Goal: Use online tool/utility: Utilize a website feature to perform a specific function

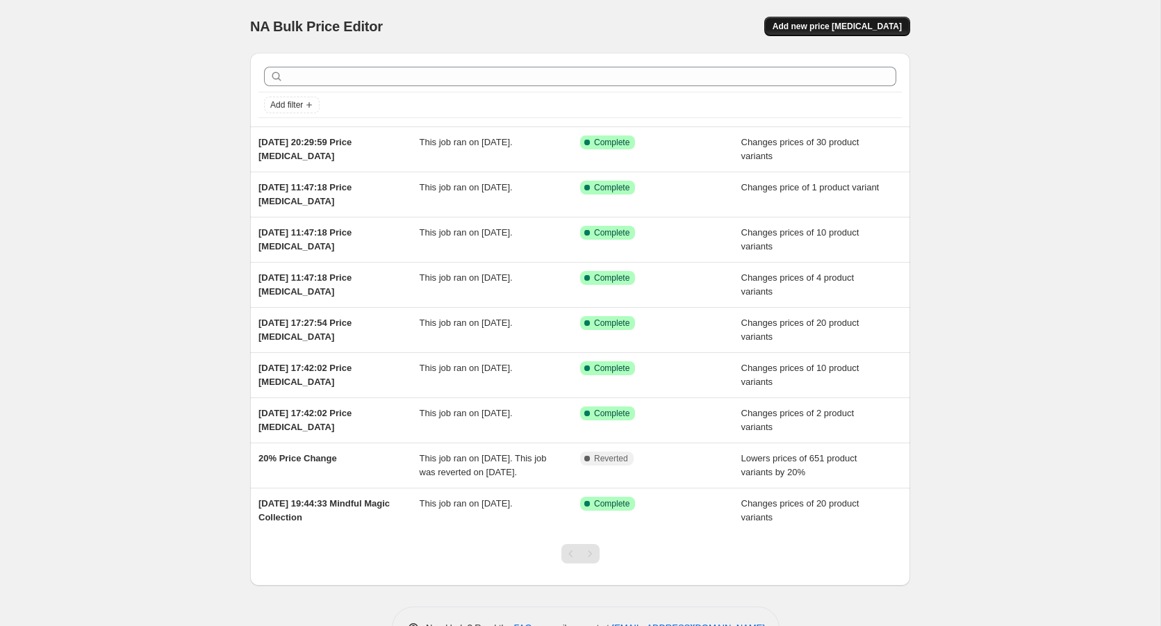
click at [827, 28] on span "Add new price change job" at bounding box center [837, 26] width 129 height 11
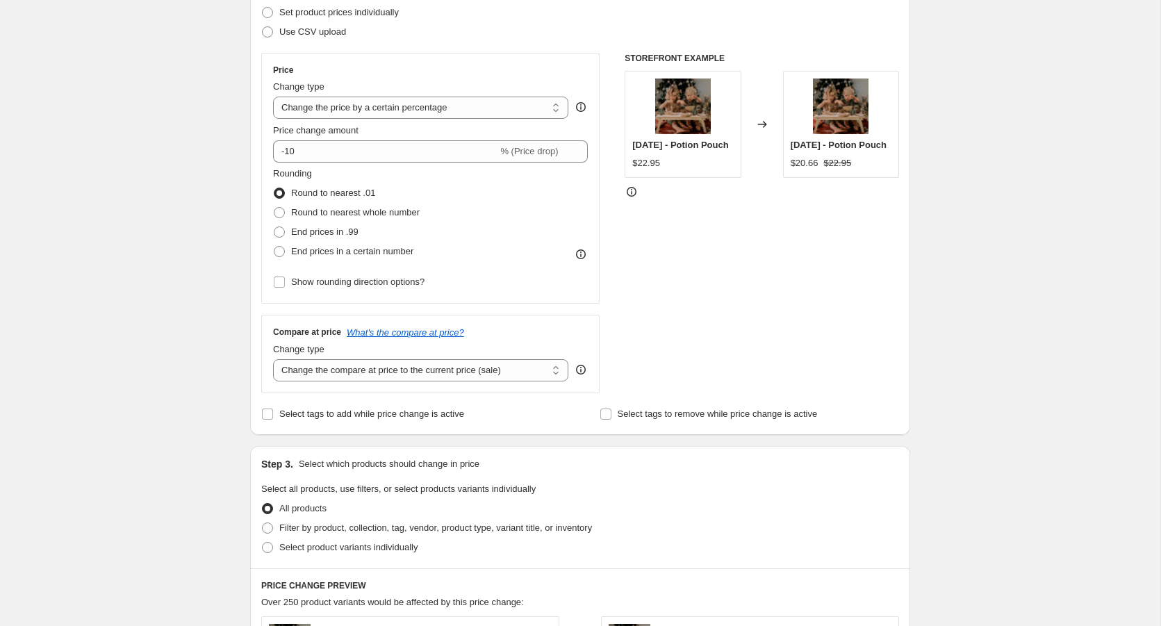
scroll to position [188, 0]
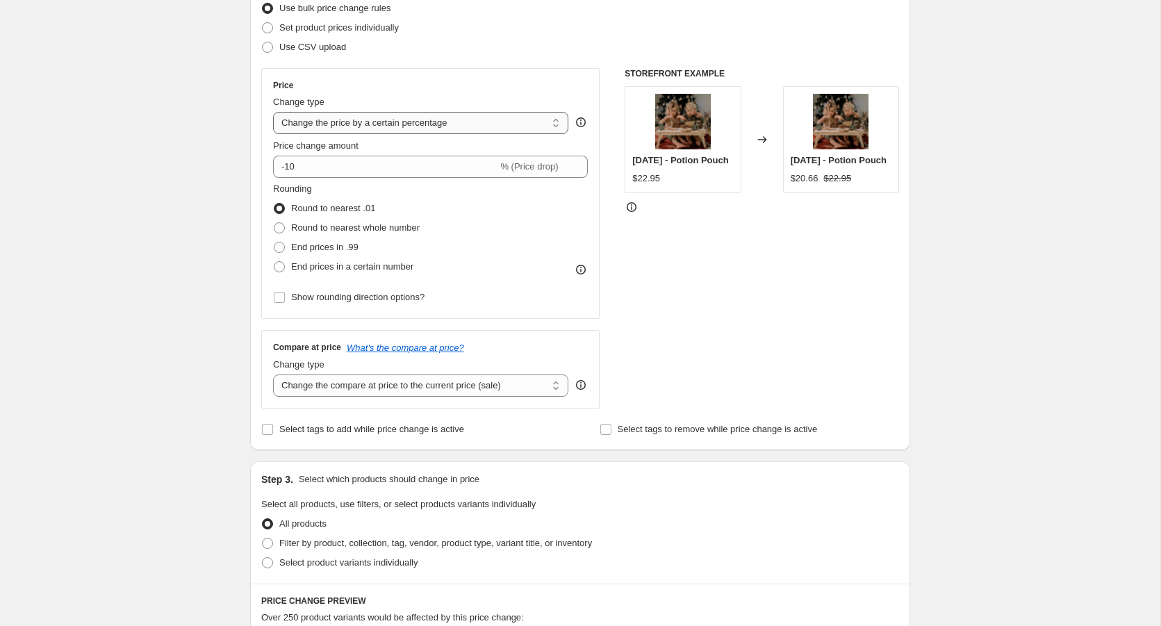
click at [553, 122] on select "Change the price to a certain amount Change the price by a certain amount Chang…" at bounding box center [420, 123] width 295 height 22
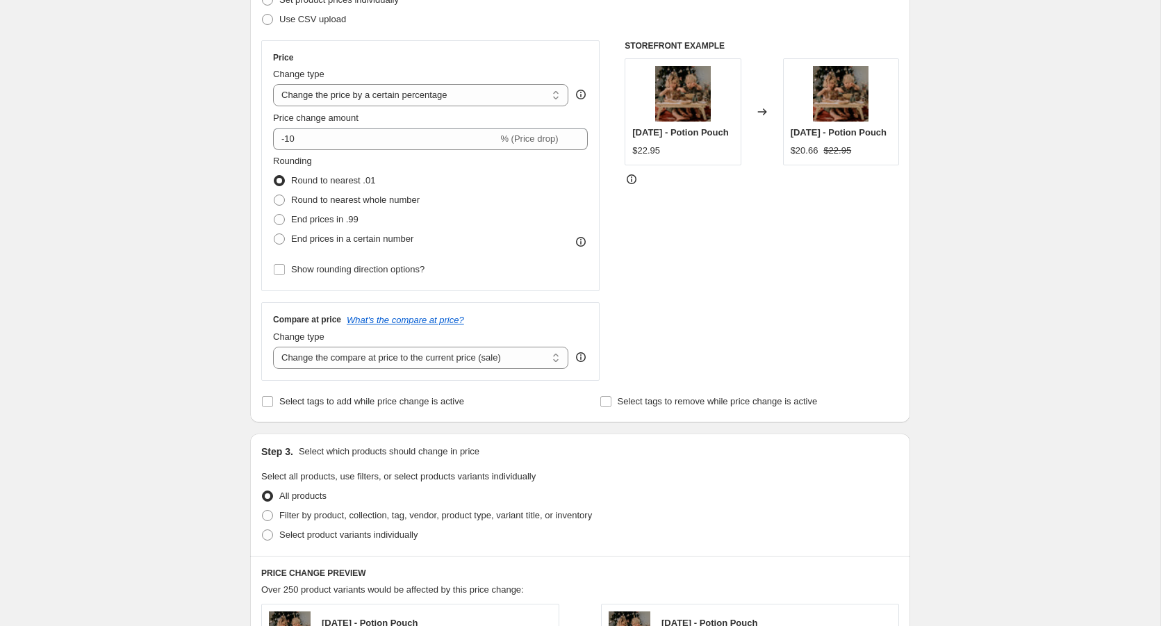
scroll to position [212, 0]
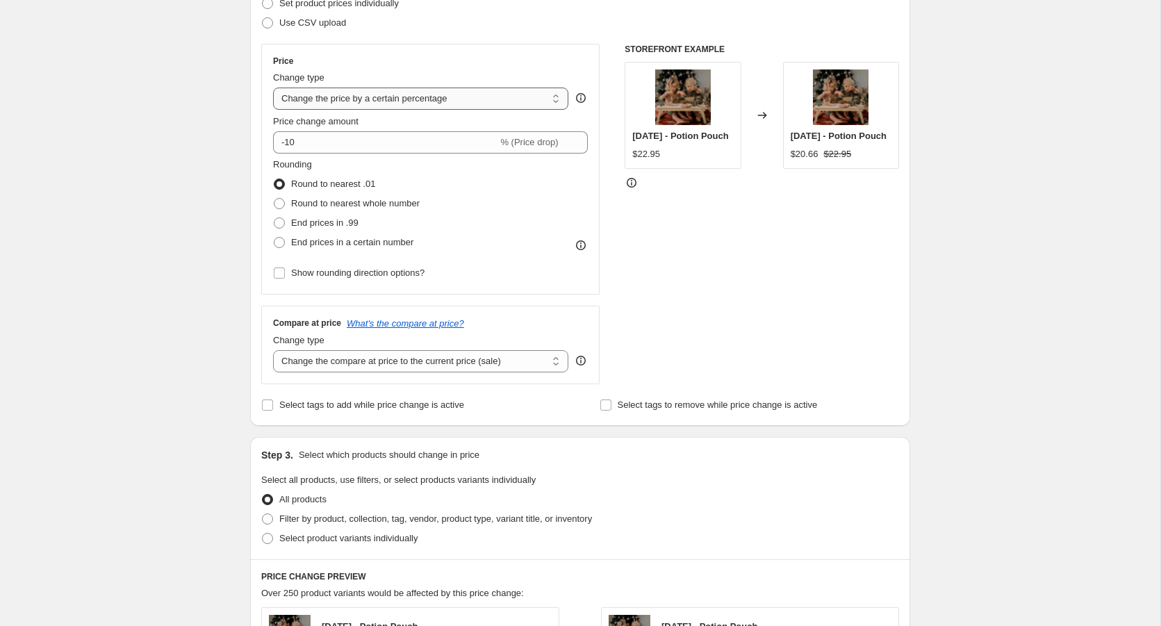
click at [559, 99] on select "Change the price to a certain amount Change the price by a certain amount Chang…" at bounding box center [420, 99] width 295 height 22
select select "to"
type input "80.00"
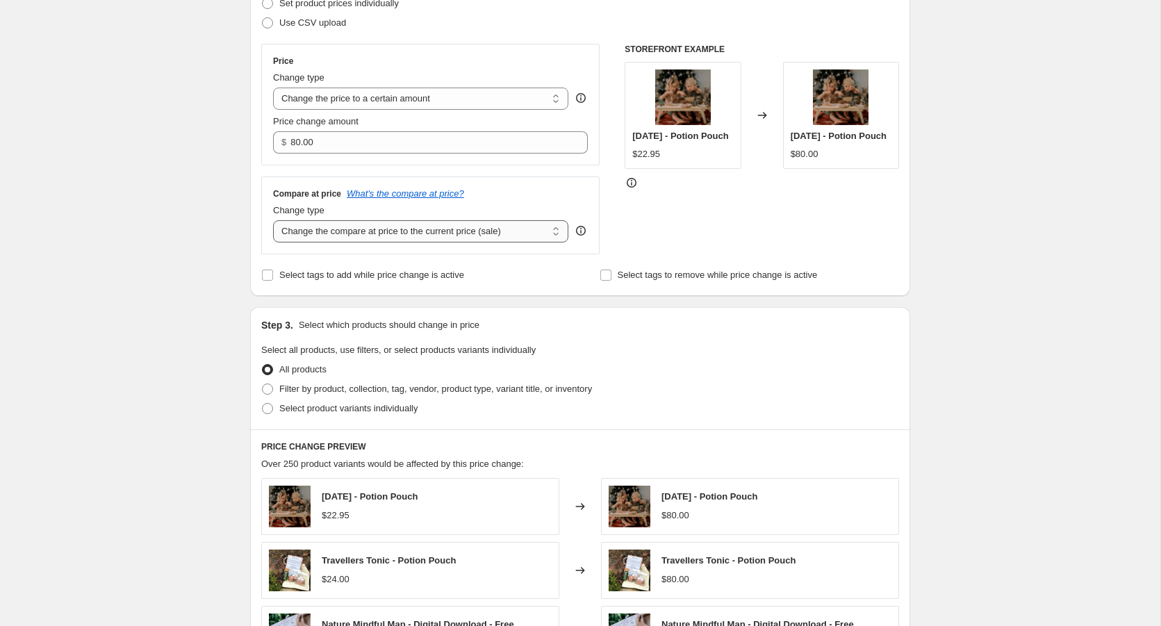
click at [553, 230] on select "Change the compare at price to the current price (sale) Change the compare at p…" at bounding box center [420, 231] width 295 height 22
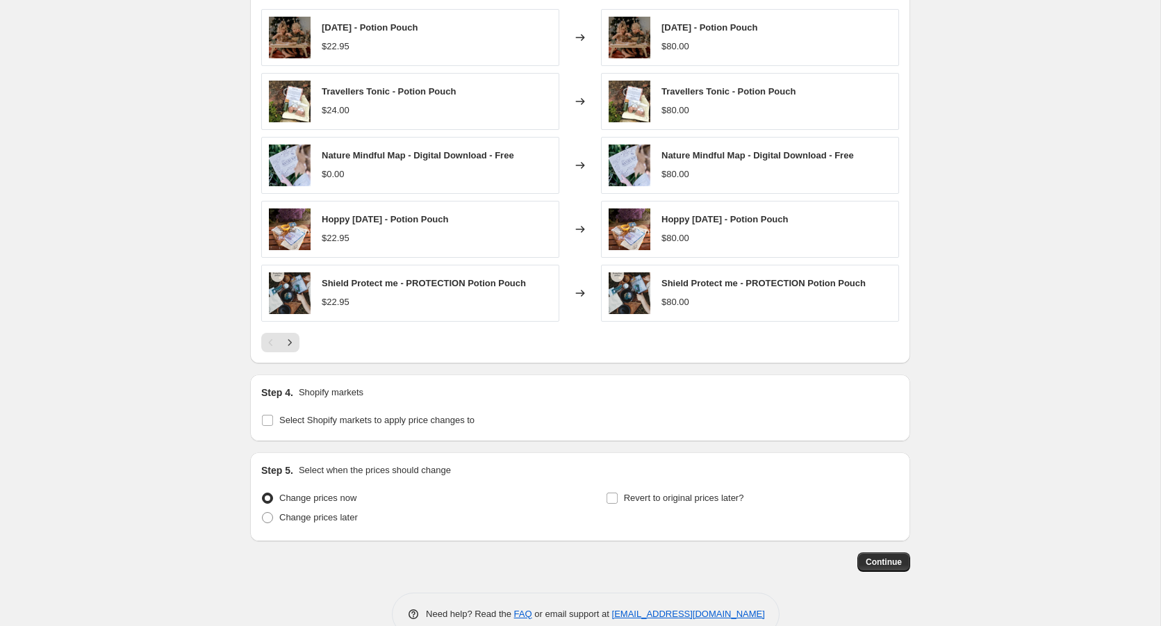
scroll to position [705, 0]
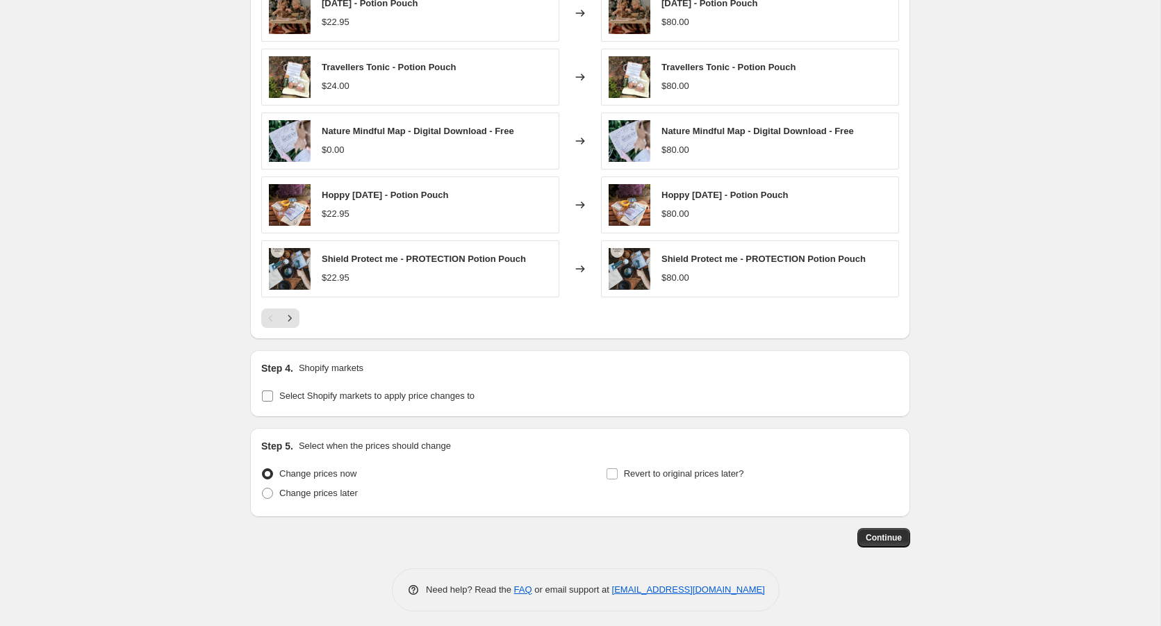
click at [270, 392] on input "Select Shopify markets to apply price changes to" at bounding box center [267, 396] width 11 height 11
checkbox input "true"
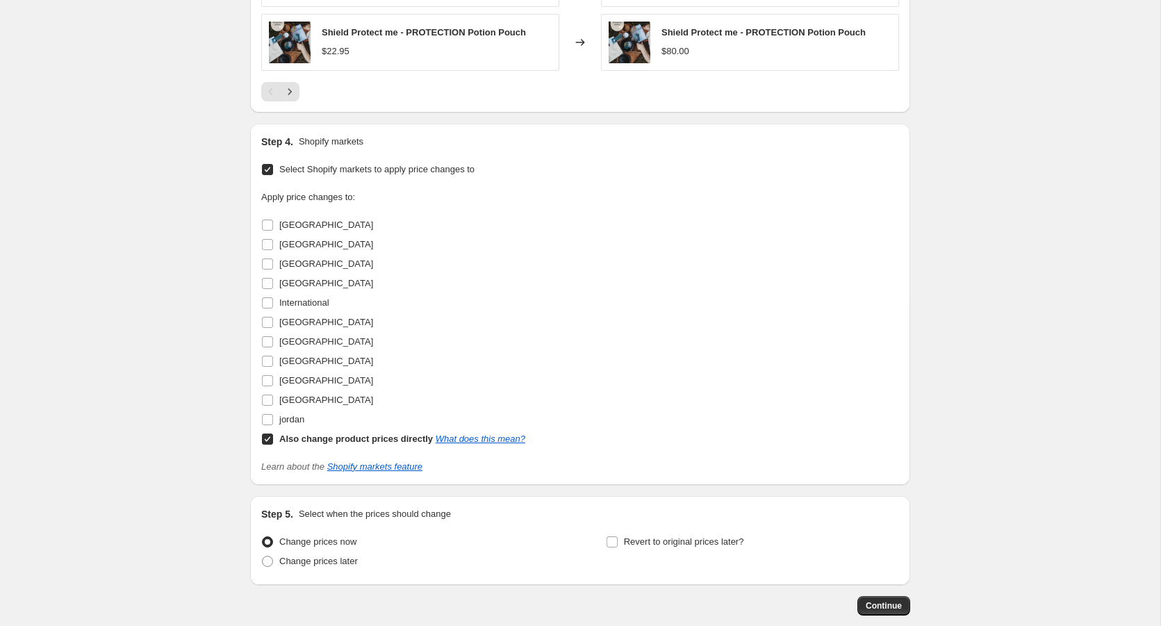
scroll to position [943, 0]
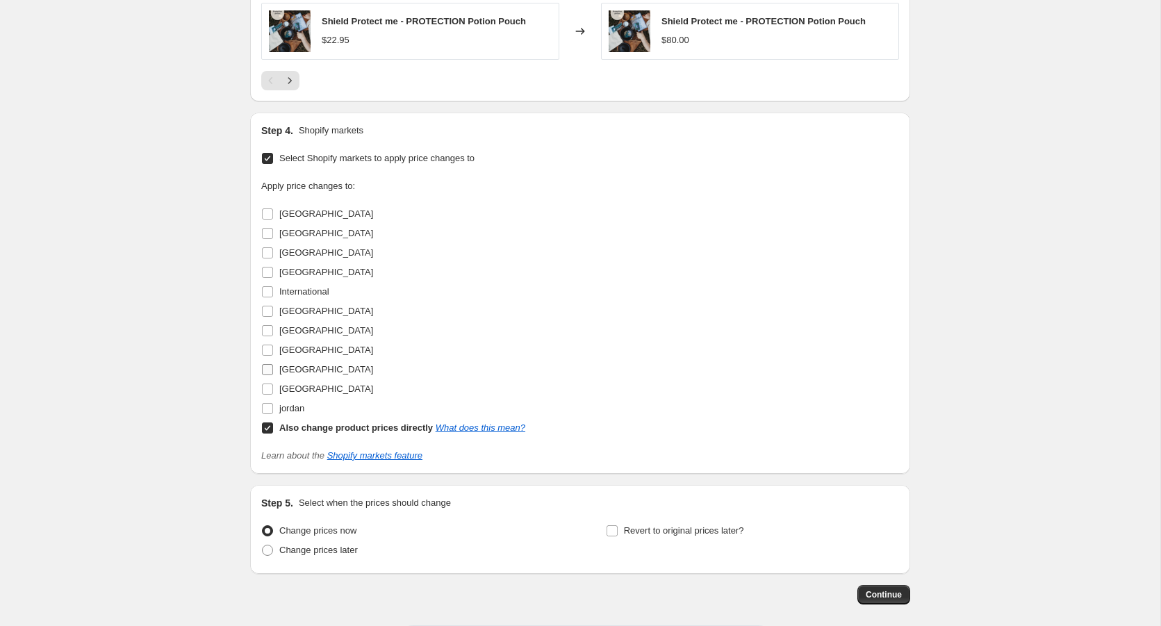
click at [269, 364] on input "United States" at bounding box center [267, 369] width 11 height 11
checkbox input "true"
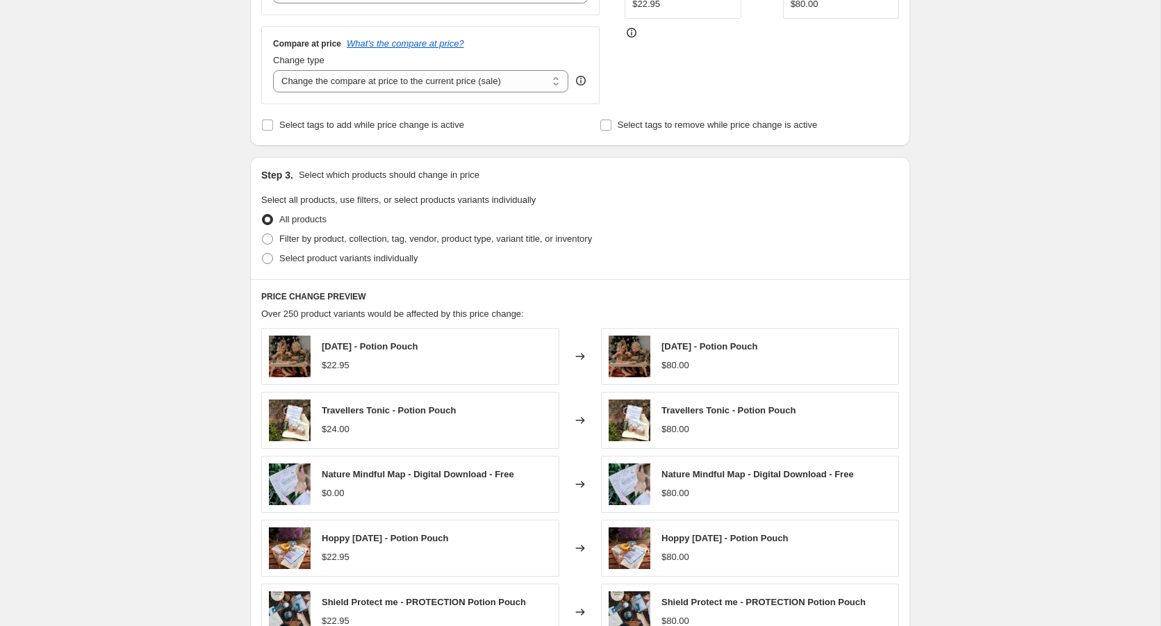
scroll to position [346, 0]
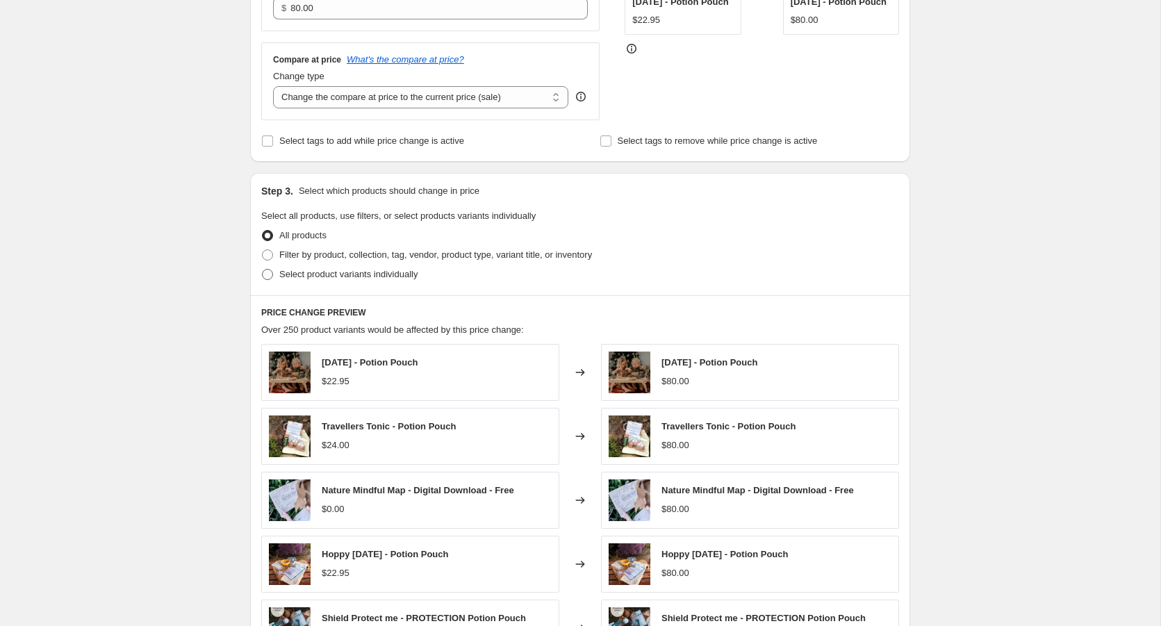
click at [270, 273] on span at bounding box center [267, 274] width 11 height 11
click at [263, 270] on input "Select product variants individually" at bounding box center [262, 269] width 1 height 1
radio input "true"
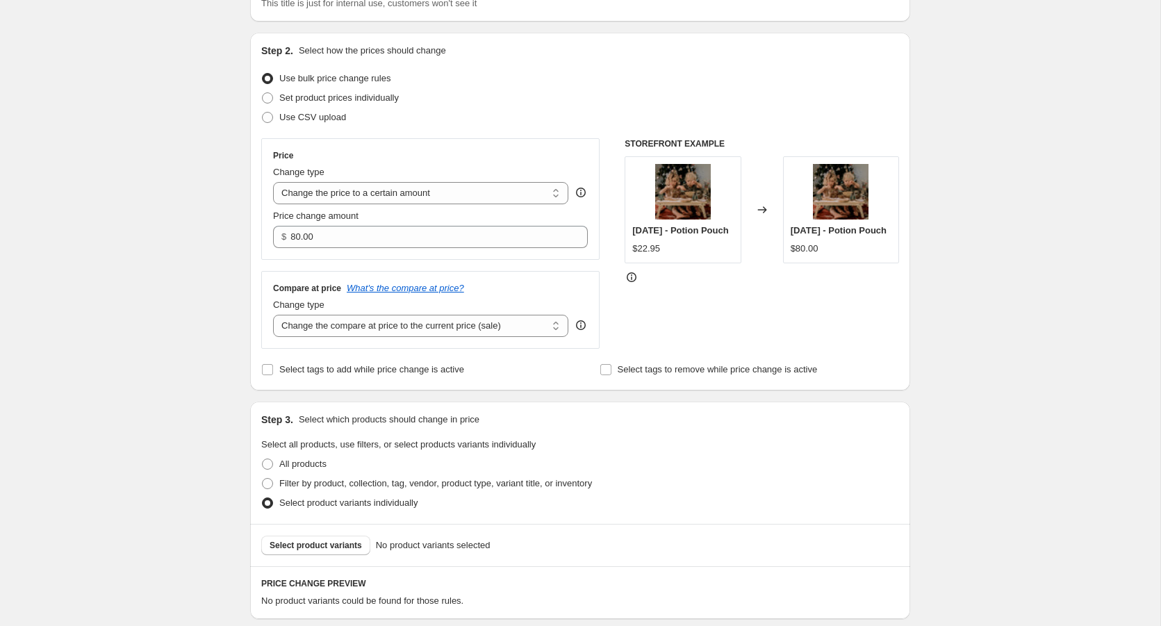
scroll to position [111, 0]
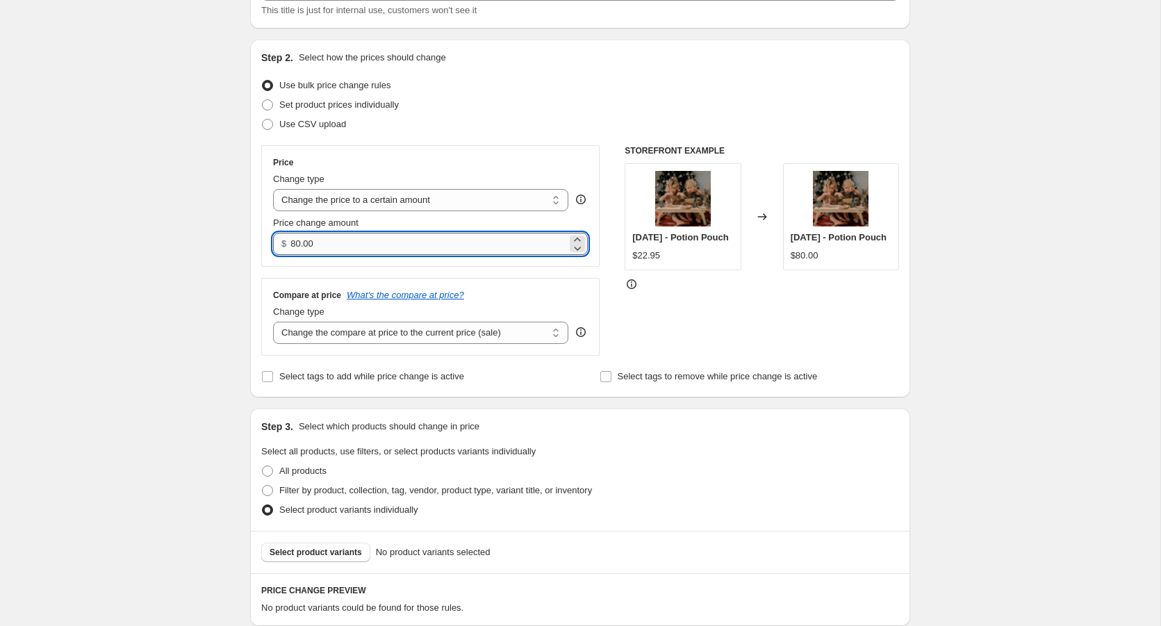
click at [387, 248] on input "80.00" at bounding box center [429, 244] width 276 height 22
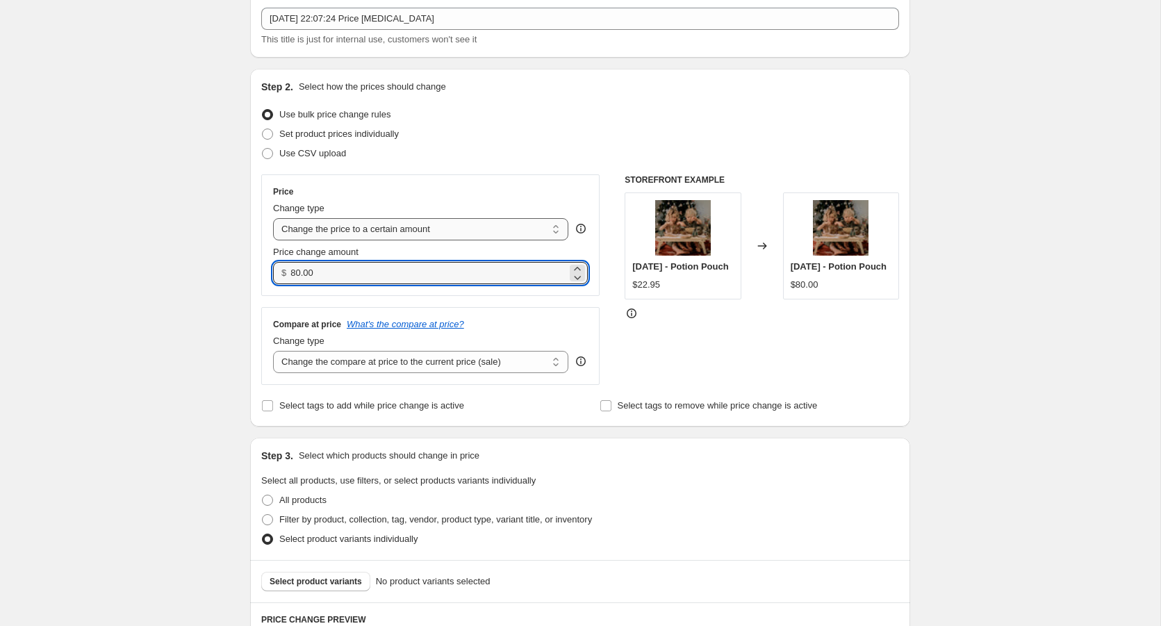
scroll to position [79, 0]
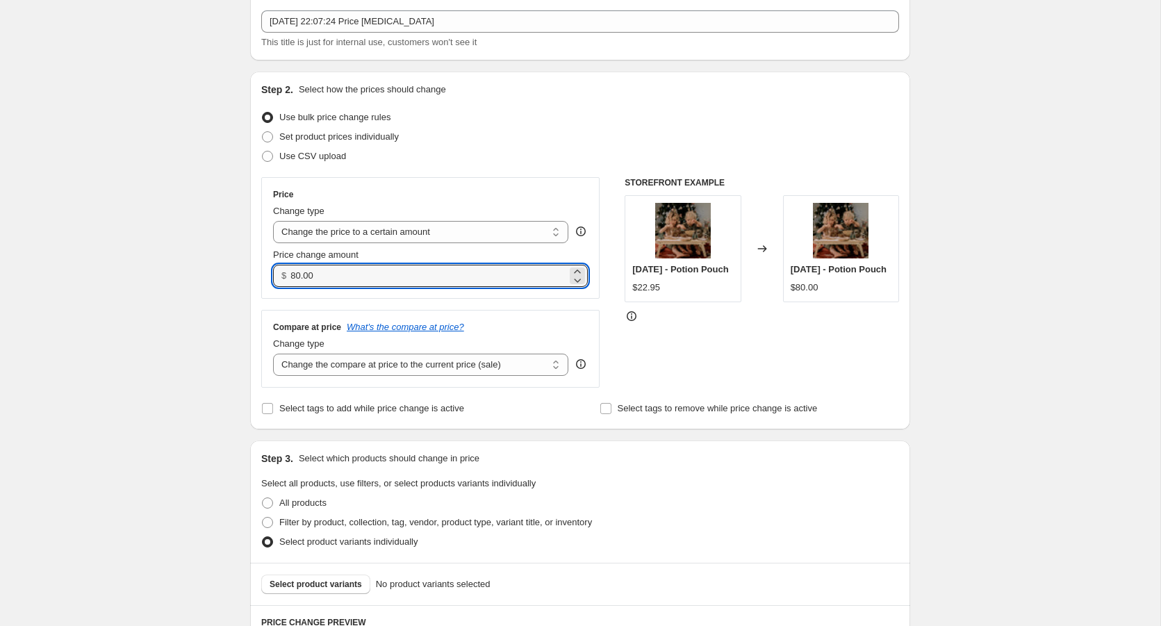
drag, startPoint x: 343, startPoint y: 275, endPoint x: 220, endPoint y: 267, distance: 123.9
click at [220, 267] on div "Create new price change job. This page is ready Create new price change job Dra…" at bounding box center [580, 583] width 1161 height 1325
type input "97.95"
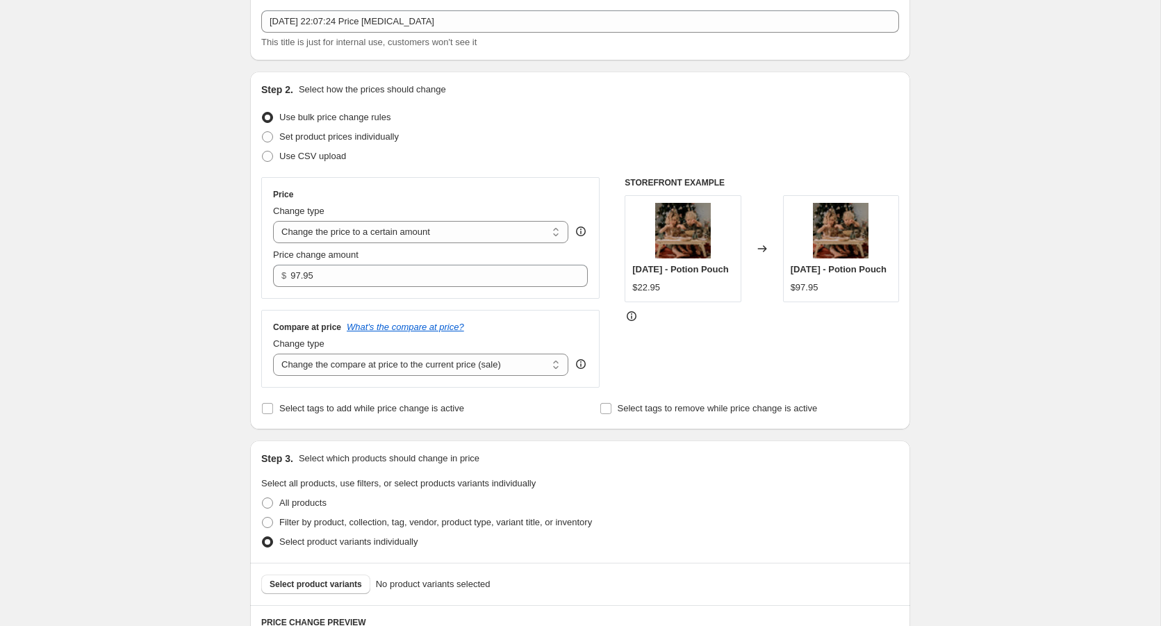
click at [765, 473] on div "Step 3. Select which products should change in price Select all products, use f…" at bounding box center [580, 502] width 660 height 122
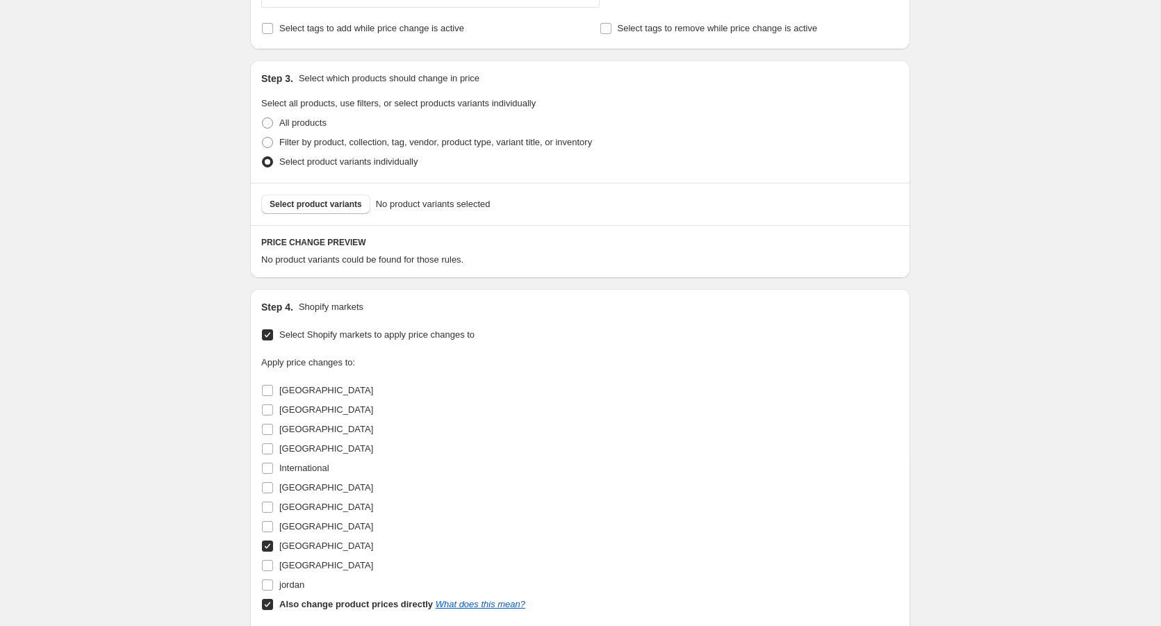
scroll to position [695, 0]
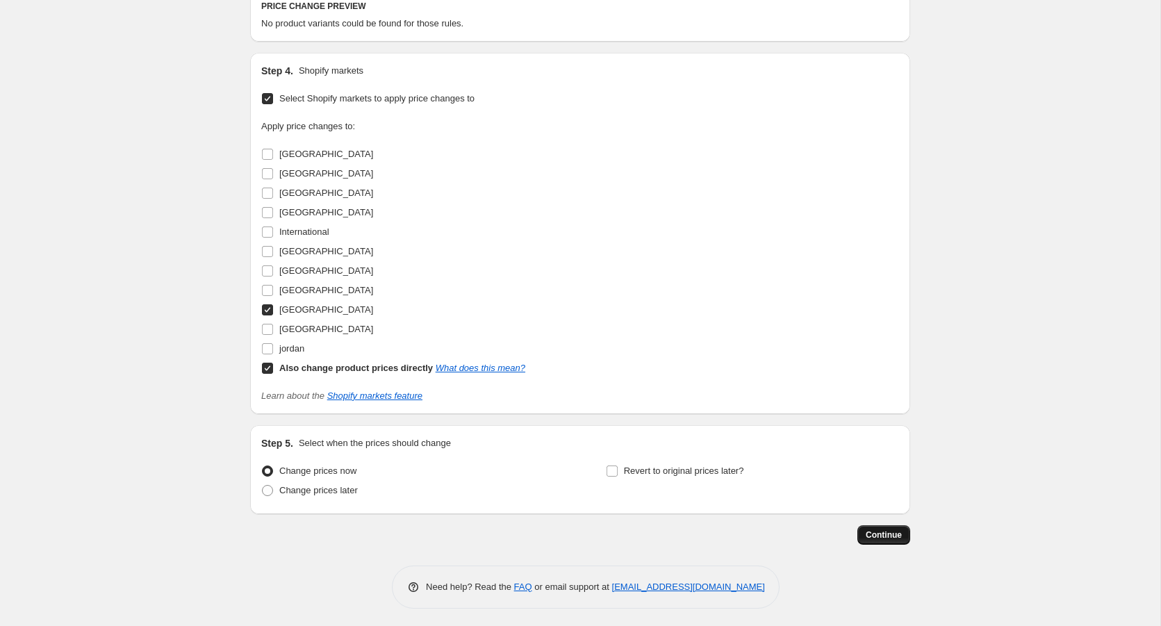
click at [889, 532] on span "Continue" at bounding box center [884, 535] width 36 height 11
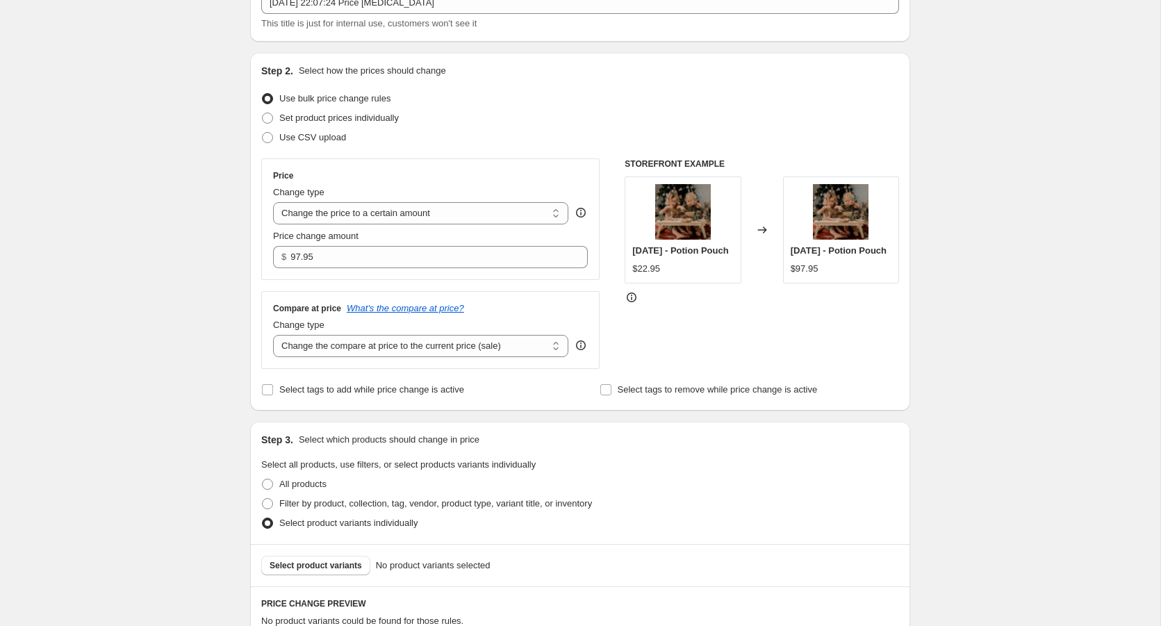
scroll to position [172, 0]
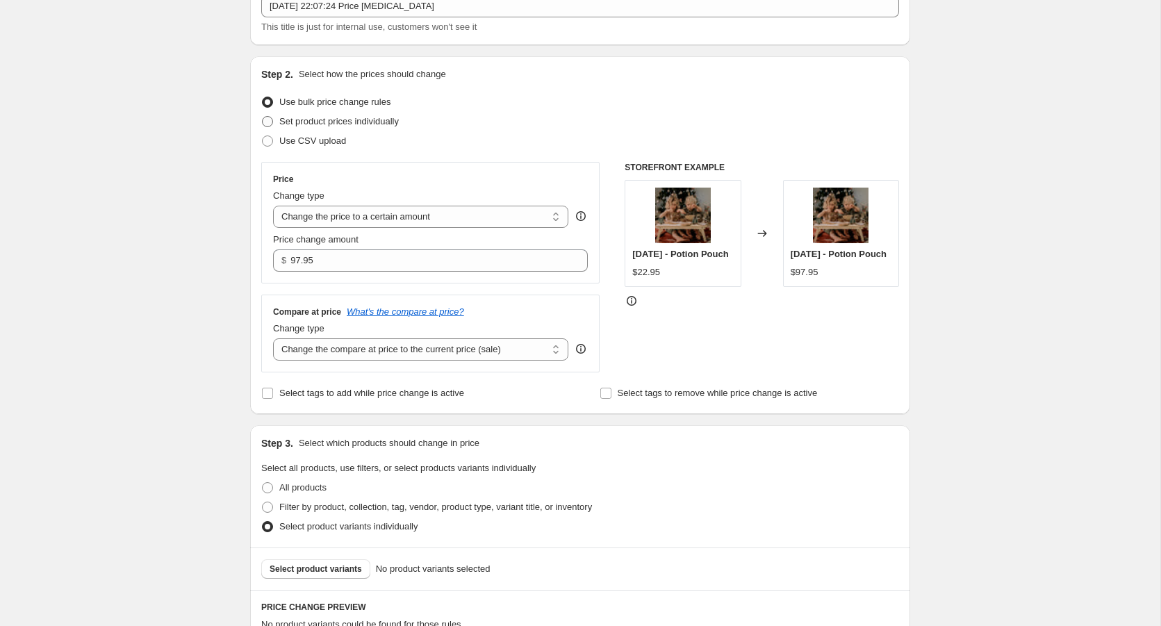
click at [267, 120] on span at bounding box center [267, 121] width 11 height 11
click at [263, 117] on input "Set product prices individually" at bounding box center [262, 116] width 1 height 1
radio input "true"
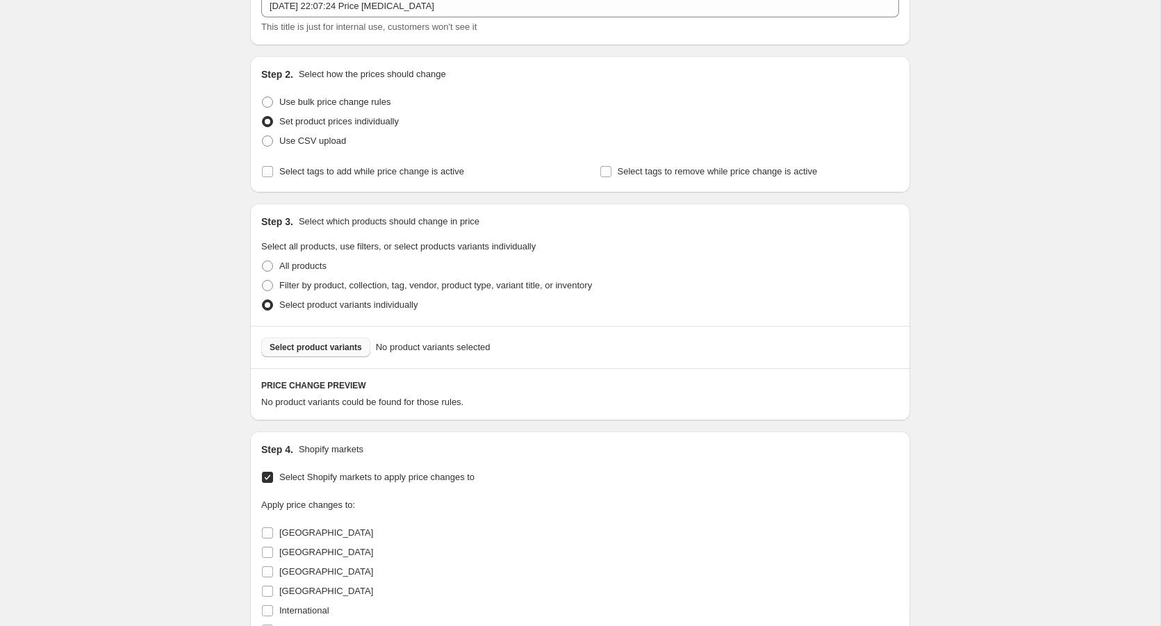
click at [348, 348] on span "Select product variants" at bounding box center [316, 347] width 92 height 11
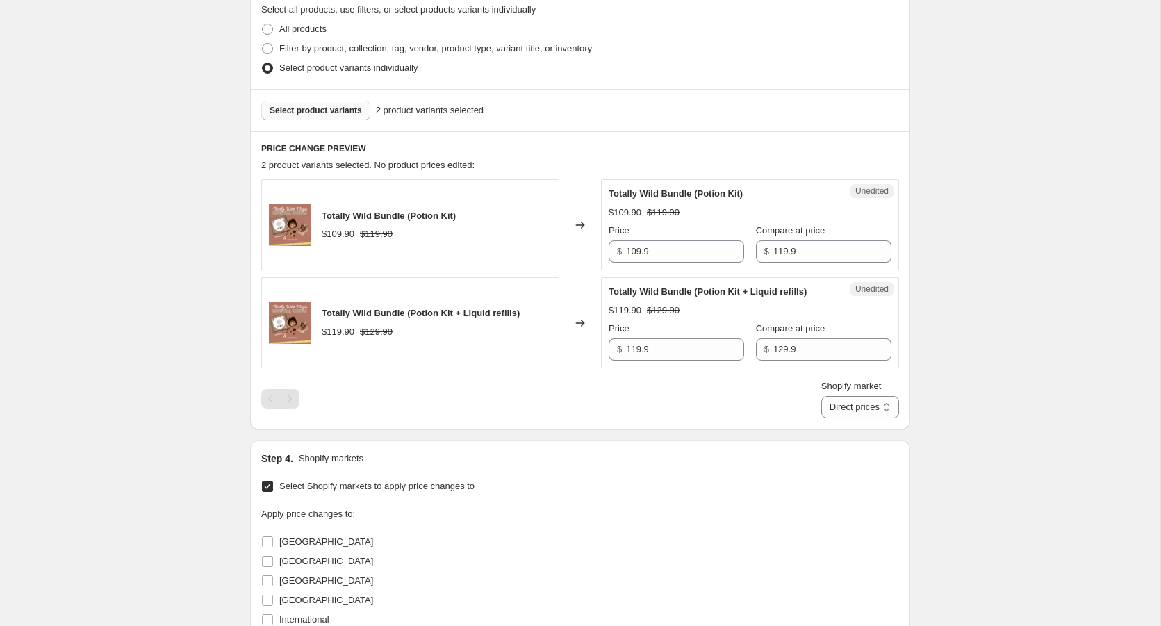
scroll to position [332, 0]
click at [803, 252] on input "119.9" at bounding box center [833, 250] width 118 height 22
drag, startPoint x: 673, startPoint y: 247, endPoint x: 591, endPoint y: 247, distance: 82.7
click at [591, 247] on div "Totally Wild Bundle (Potion Kit) $109.90 $119.90 Changed to Unedited Totally Wi…" at bounding box center [580, 223] width 638 height 91
click at [803, 254] on input "119.9" at bounding box center [833, 250] width 118 height 22
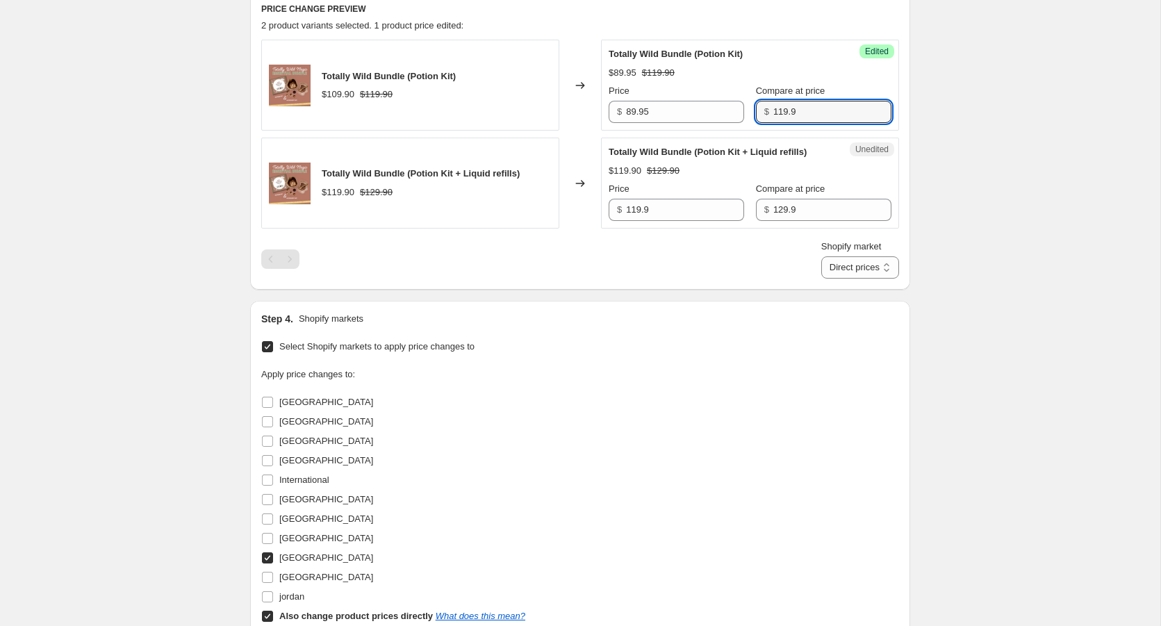
scroll to position [477, 0]
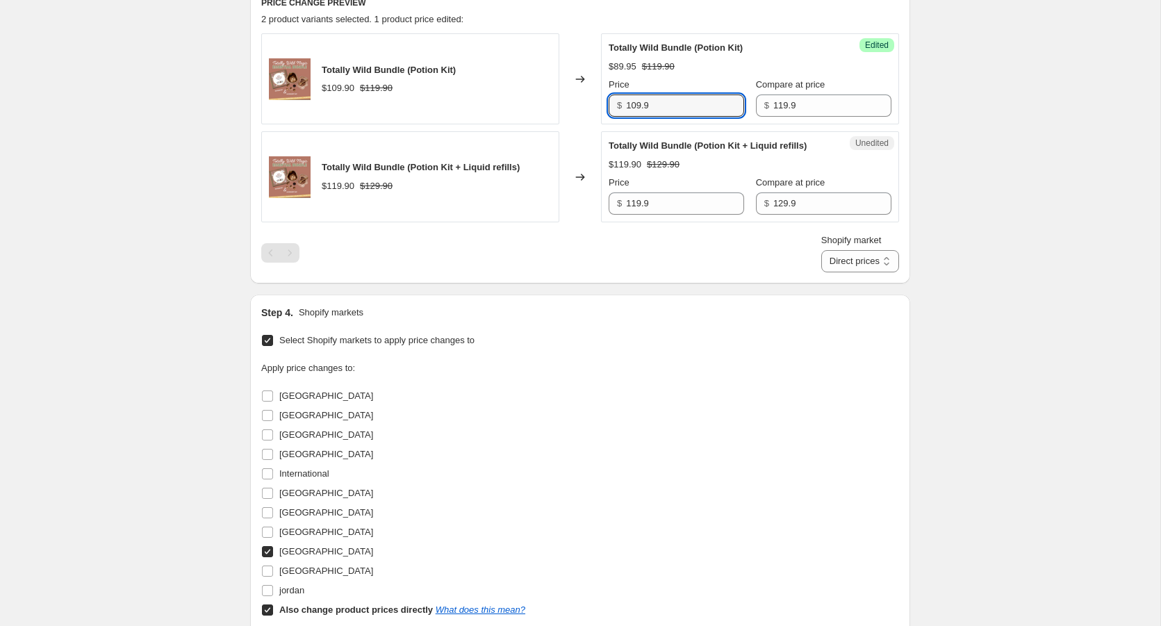
type input "109.9"
click at [750, 261] on div "Shopify market Direct prices United States Direct prices" at bounding box center [580, 253] width 638 height 39
click at [877, 272] on select "Direct prices United States" at bounding box center [860, 261] width 78 height 22
select select "109838526"
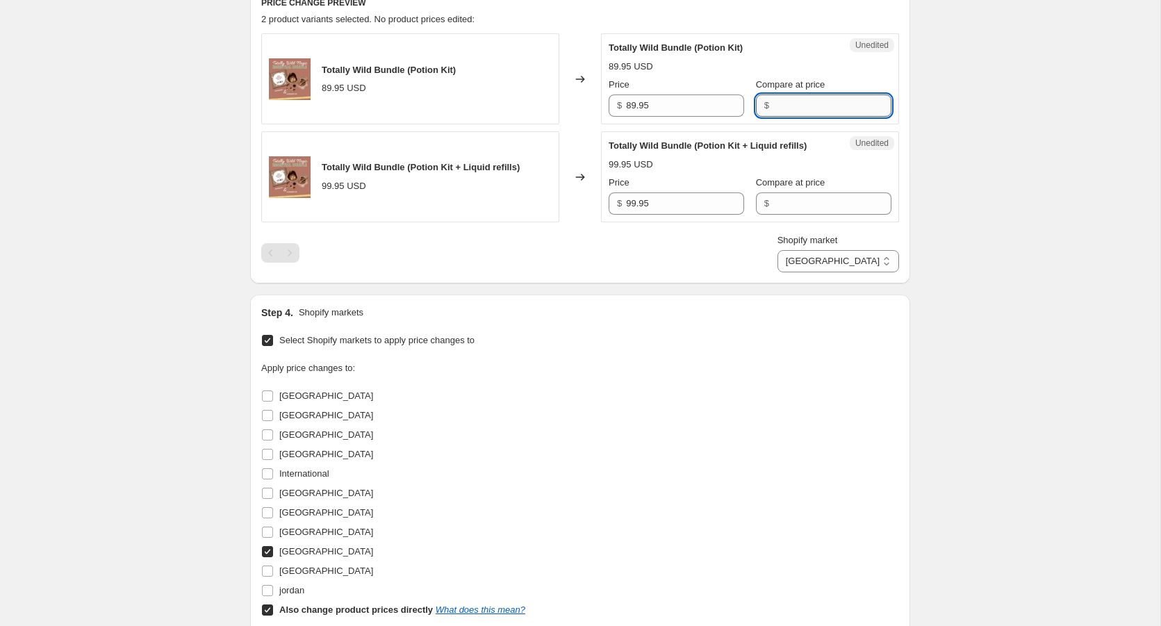
click at [774, 99] on input "Compare at price" at bounding box center [833, 106] width 118 height 22
type input "97.95"
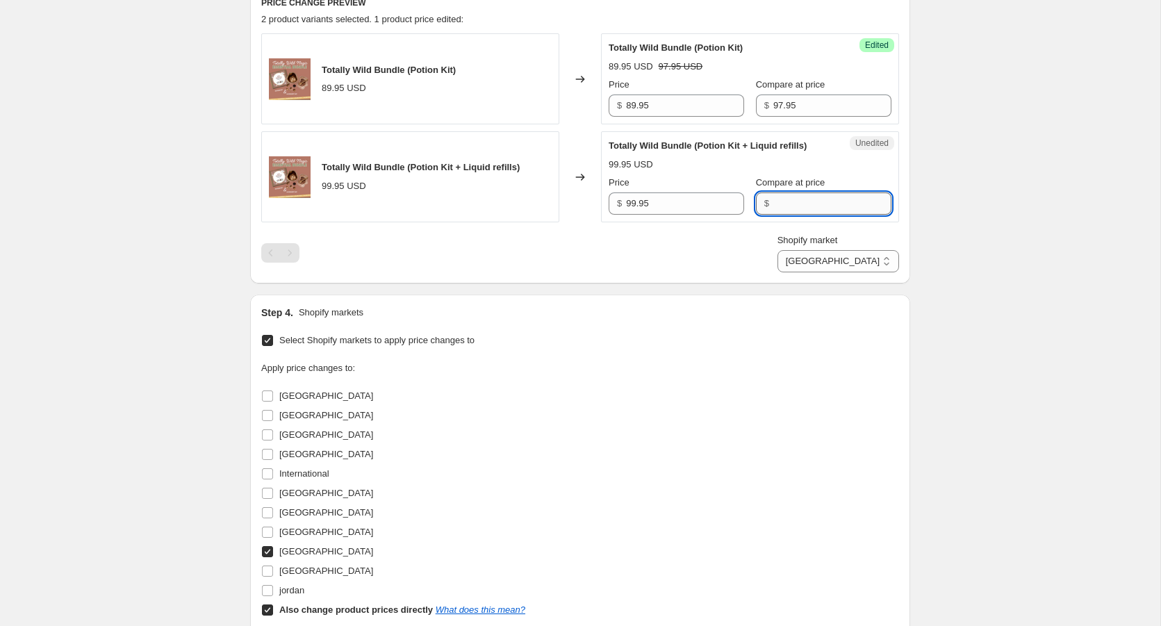
click at [780, 215] on input "Compare at price" at bounding box center [833, 204] width 118 height 22
type input "107.95"
click at [776, 267] on div "Shopify market Direct prices United States United States" at bounding box center [580, 253] width 638 height 39
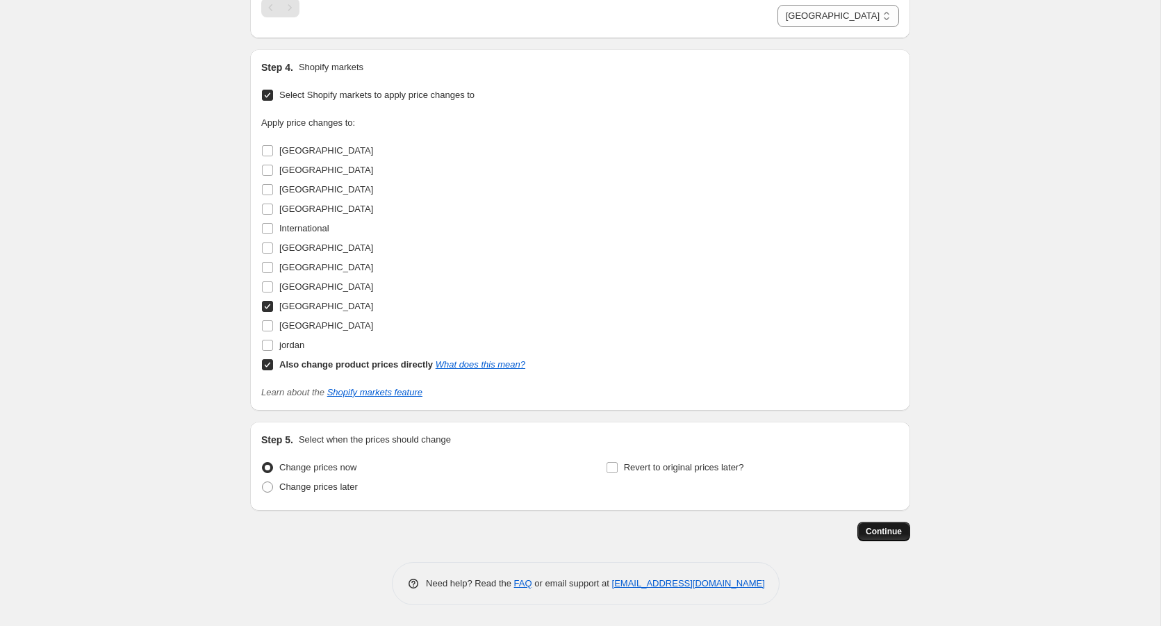
click at [892, 532] on span "Continue" at bounding box center [884, 531] width 36 height 11
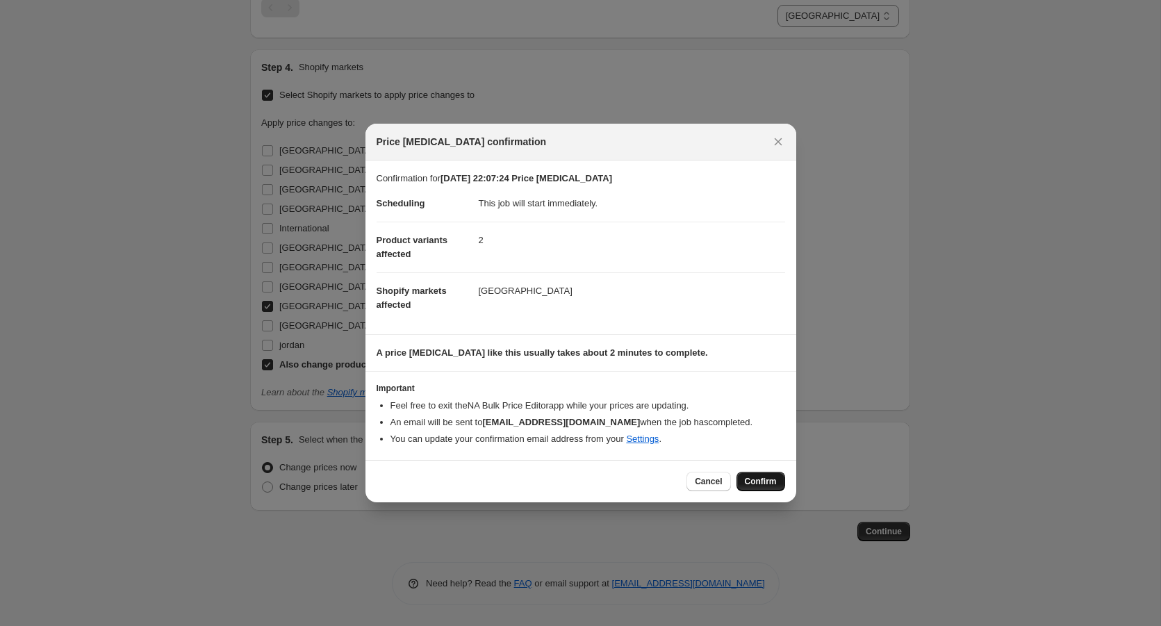
click at [767, 478] on span "Confirm" at bounding box center [761, 481] width 32 height 11
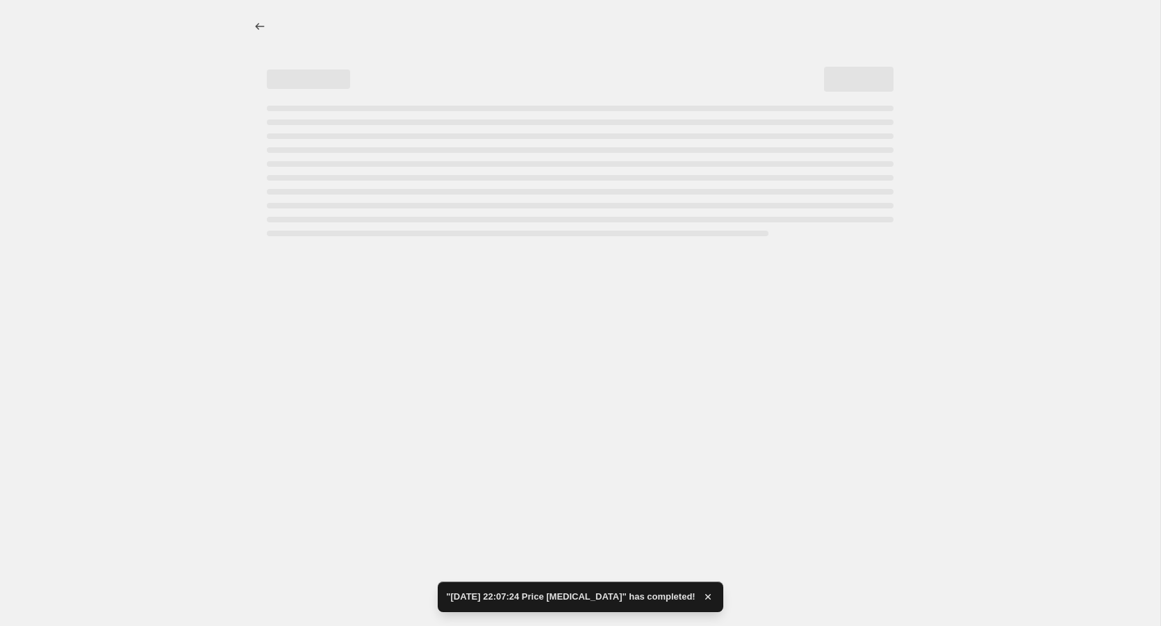
select select "109838526"
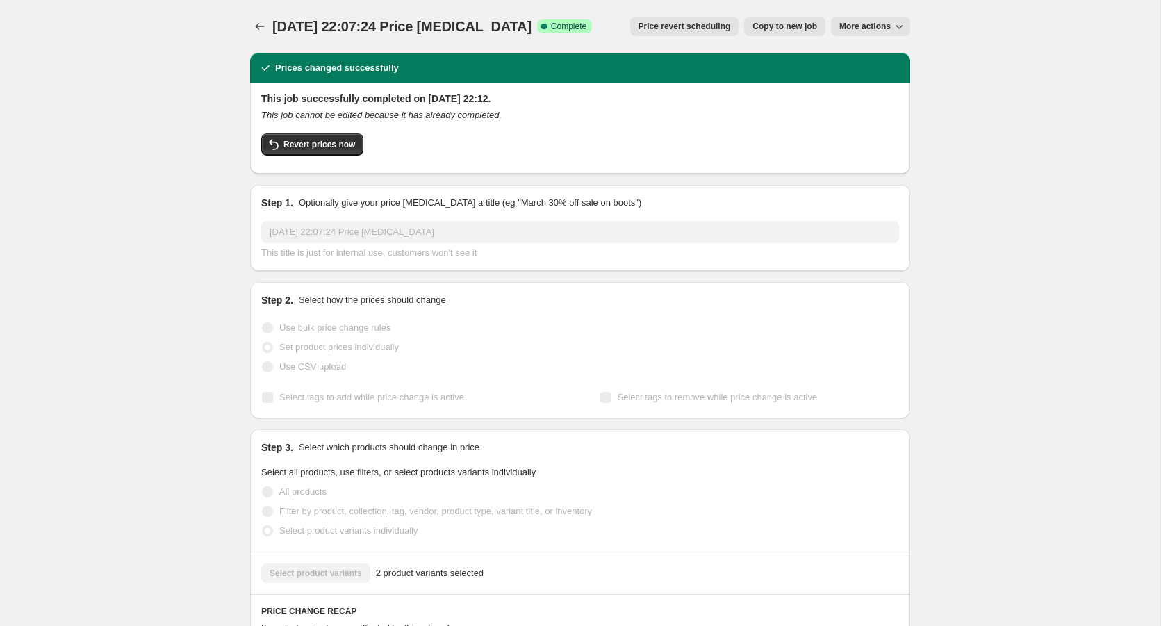
click at [801, 28] on span "Copy to new job" at bounding box center [785, 26] width 65 height 11
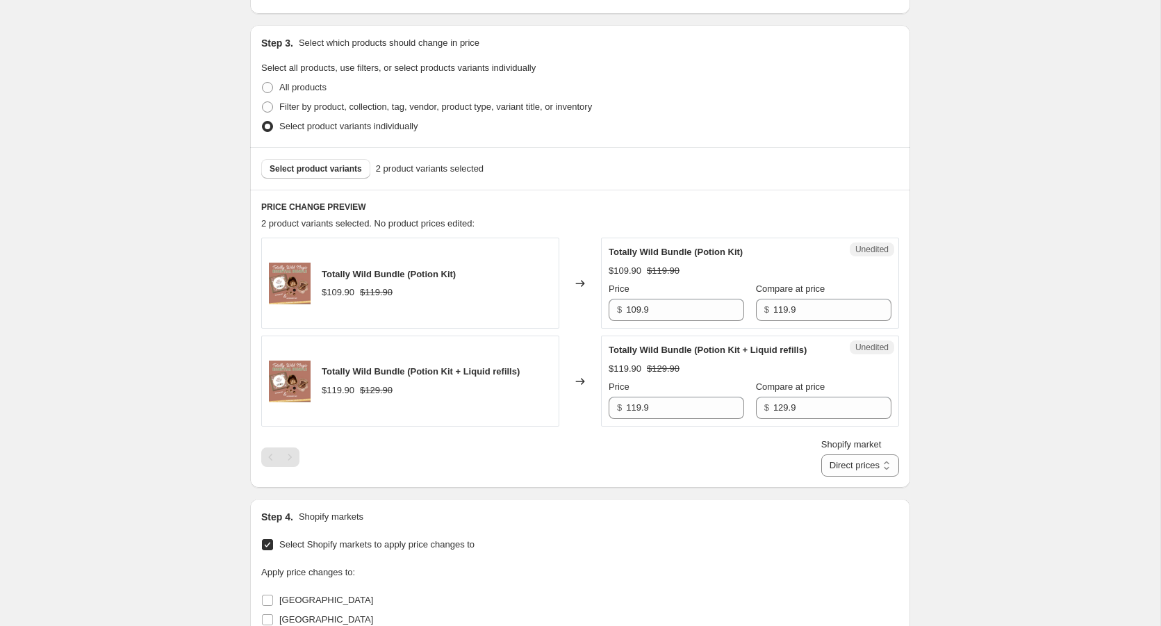
scroll to position [264, 0]
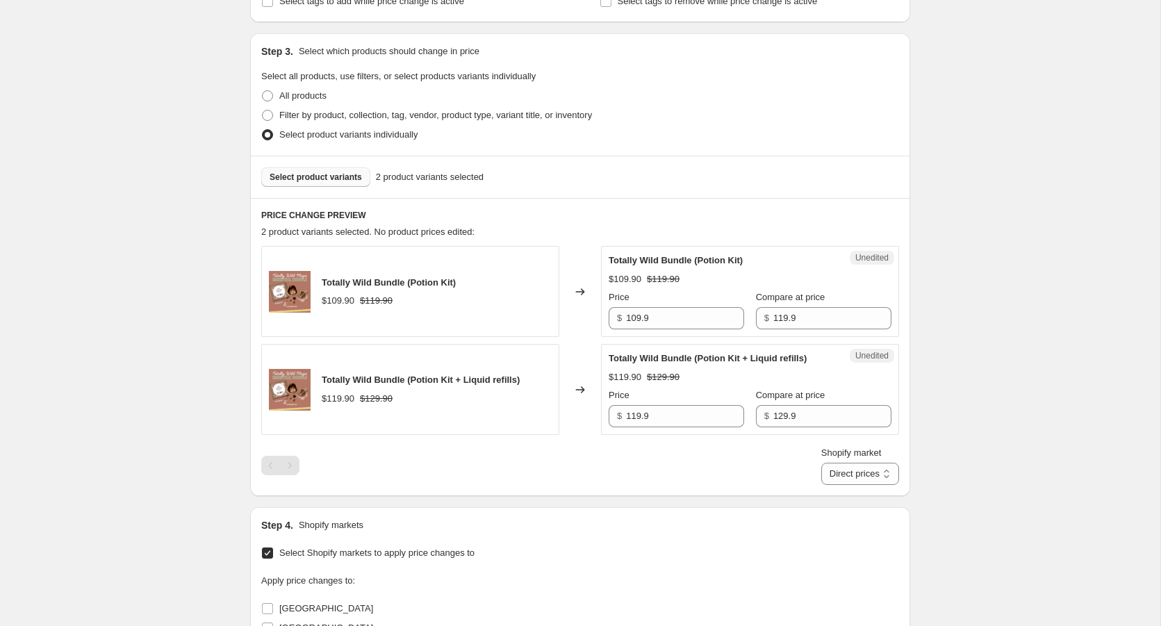
click at [334, 181] on span "Select product variants" at bounding box center [316, 177] width 92 height 11
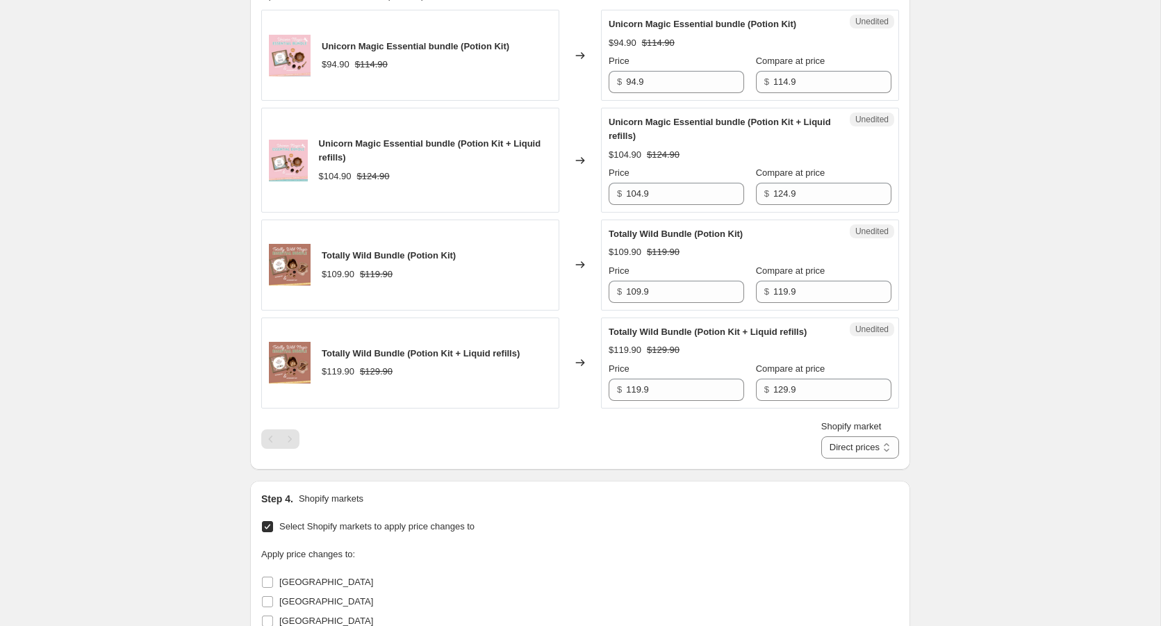
scroll to position [502, 0]
click at [852, 453] on select "Direct prices United States" at bounding box center [860, 445] width 78 height 22
select select "109838526"
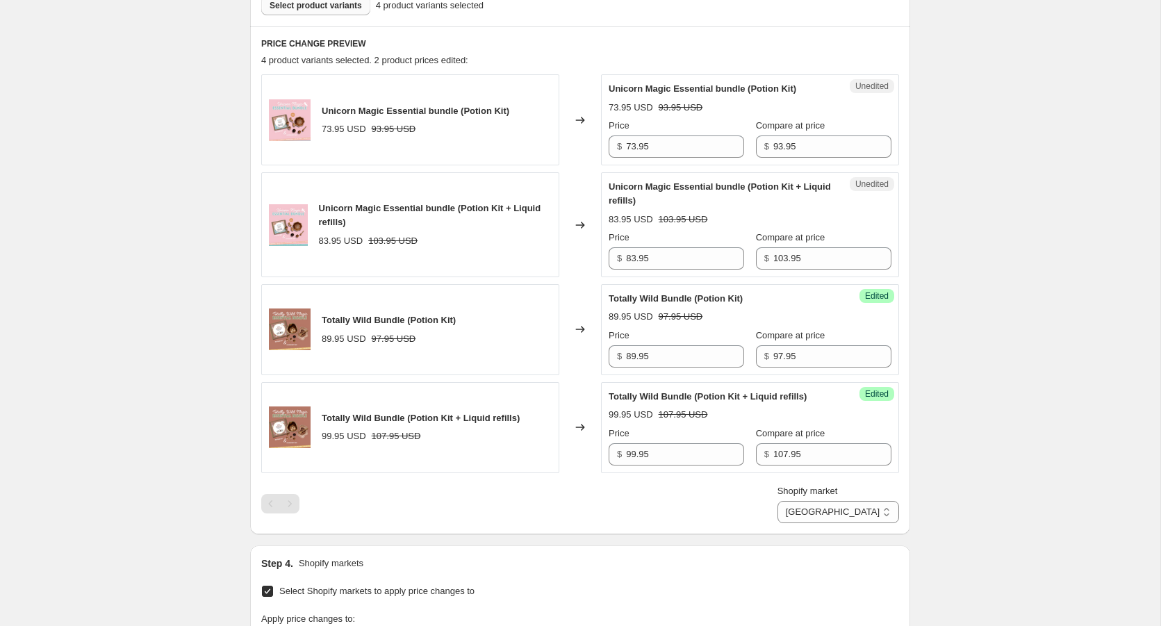
scroll to position [414, 0]
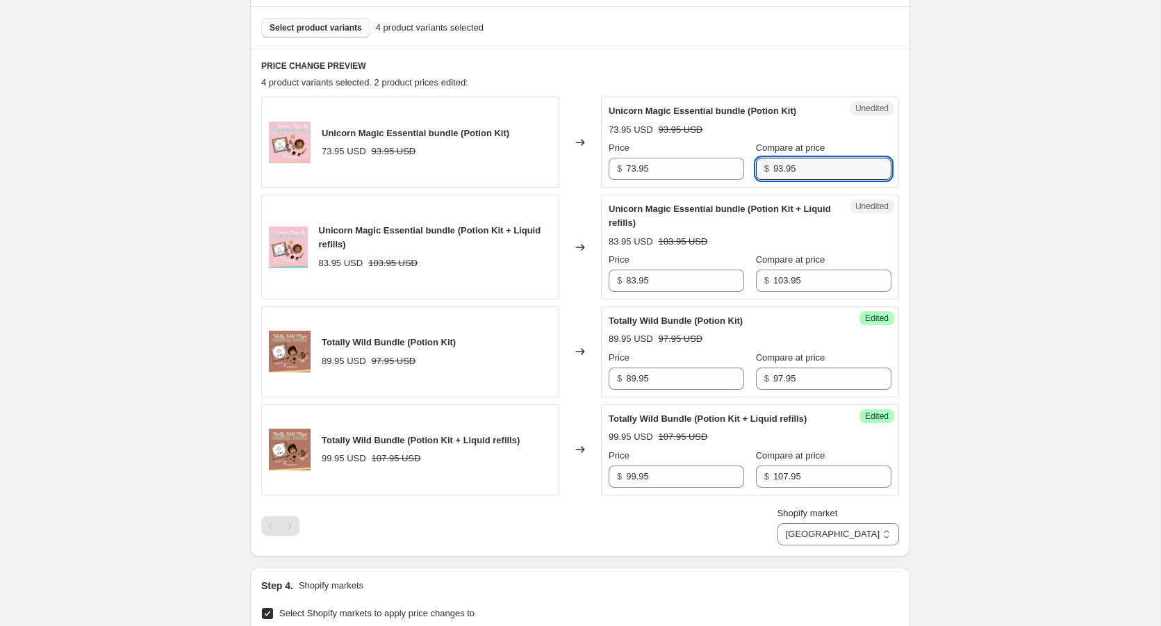
drag, startPoint x: 798, startPoint y: 172, endPoint x: 758, endPoint y: 171, distance: 40.3
click at [758, 171] on div "$ 93.95" at bounding box center [824, 169] width 136 height 22
click at [800, 278] on input "103.95" at bounding box center [833, 281] width 118 height 22
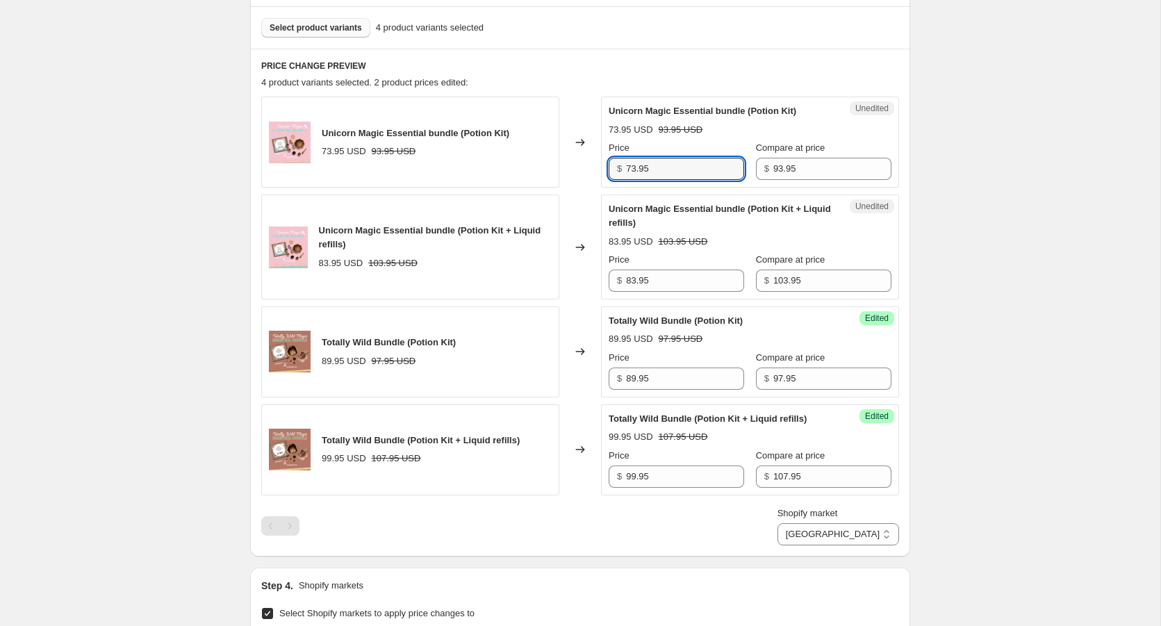
drag, startPoint x: 671, startPoint y: 171, endPoint x: 589, endPoint y: 171, distance: 81.3
click at [589, 171] on div "Unicorn Magic Essential bundle (Potion Kit) 73.95 USD 93.95 USD Changed to Uned…" at bounding box center [580, 142] width 638 height 91
type input "89.95"
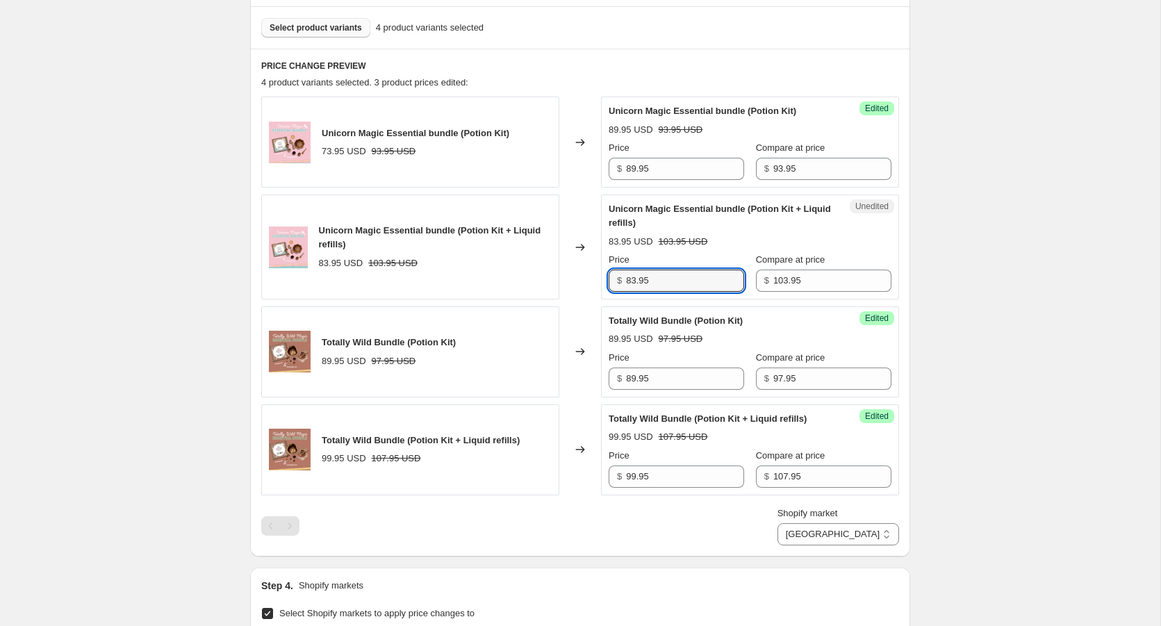
drag, startPoint x: 673, startPoint y: 280, endPoint x: 614, endPoint y: 279, distance: 59.8
click at [614, 279] on div "$ 83.95" at bounding box center [677, 281] width 136 height 22
type input "99.95"
click at [710, 542] on div "Shopify market Direct prices United States United States" at bounding box center [580, 526] width 638 height 39
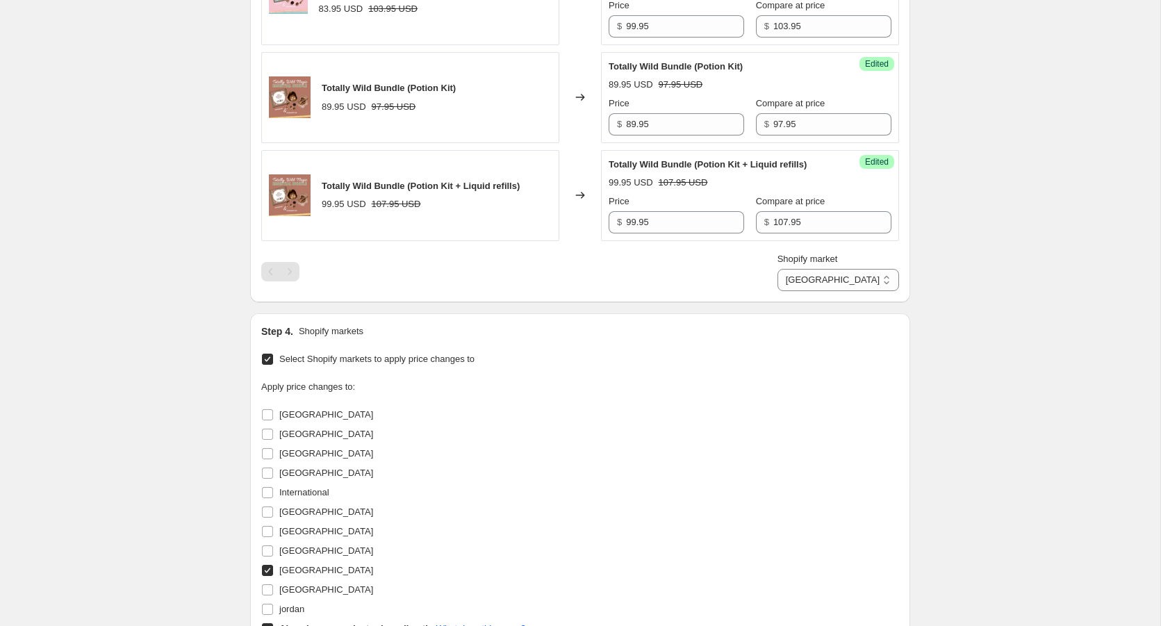
scroll to position [941, 0]
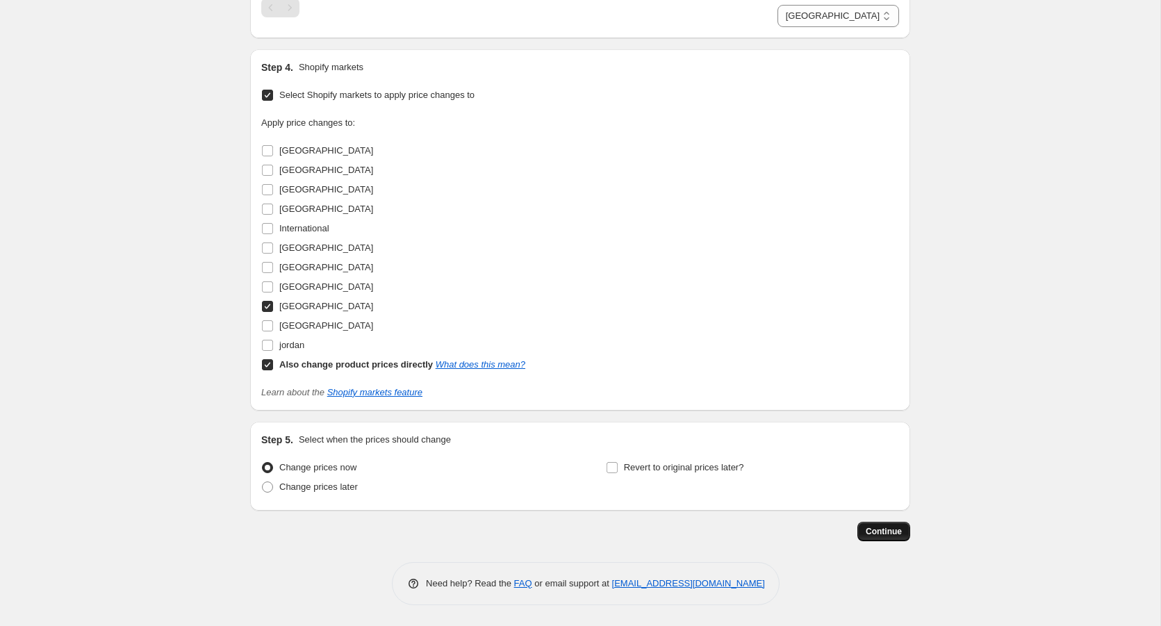
click at [891, 530] on span "Continue" at bounding box center [884, 531] width 36 height 11
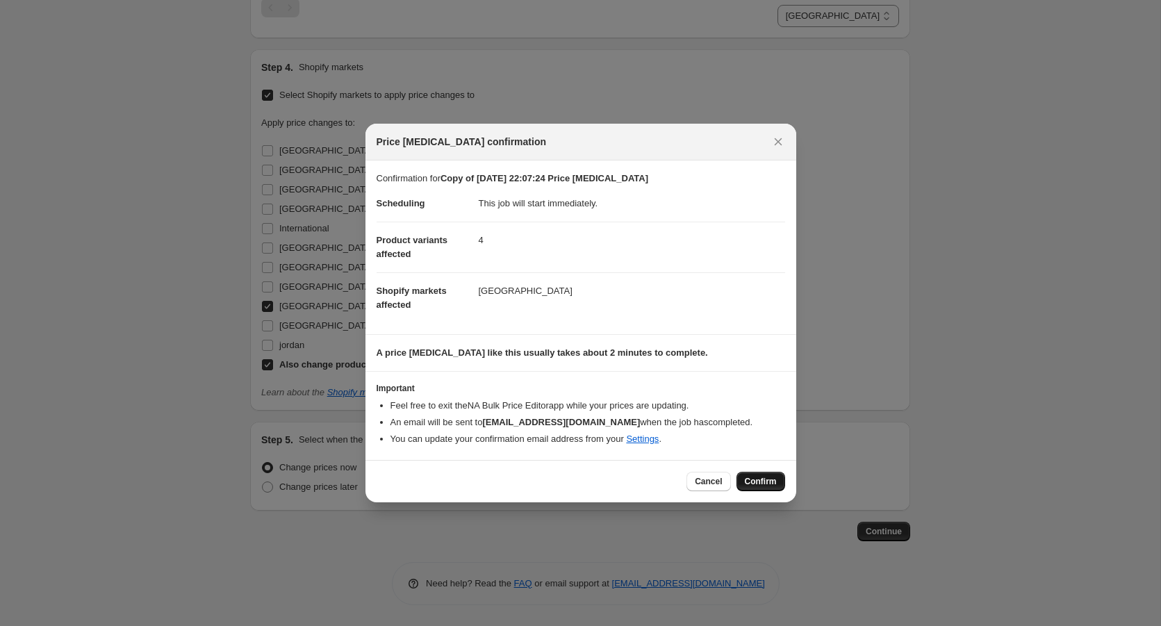
click at [767, 481] on span "Confirm" at bounding box center [761, 481] width 32 height 11
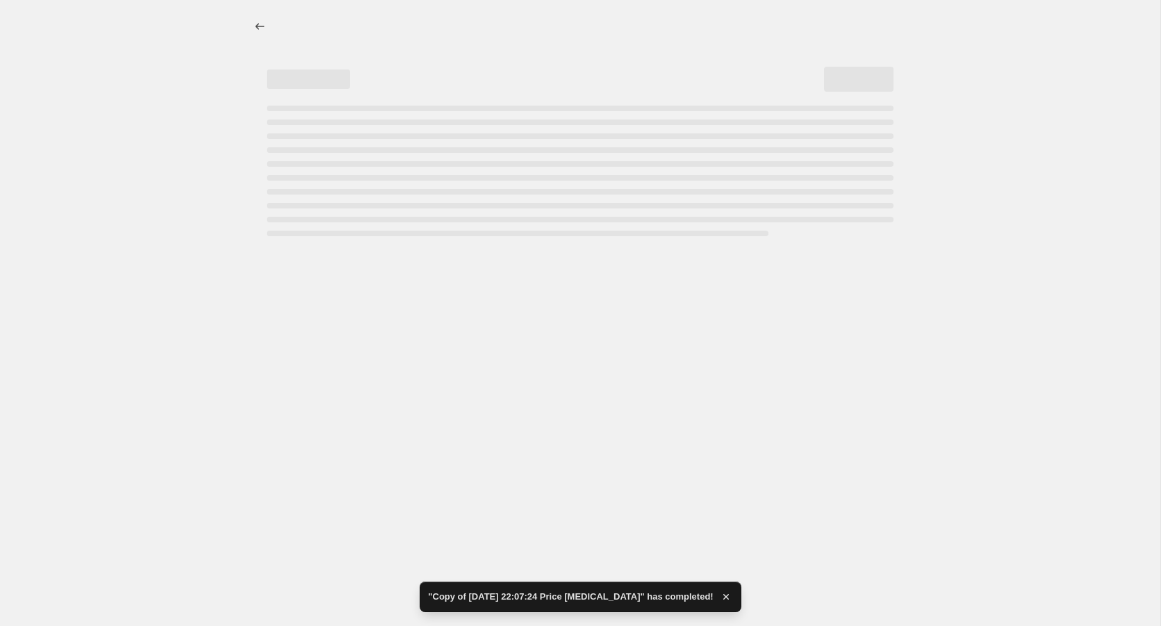
select select "109838526"
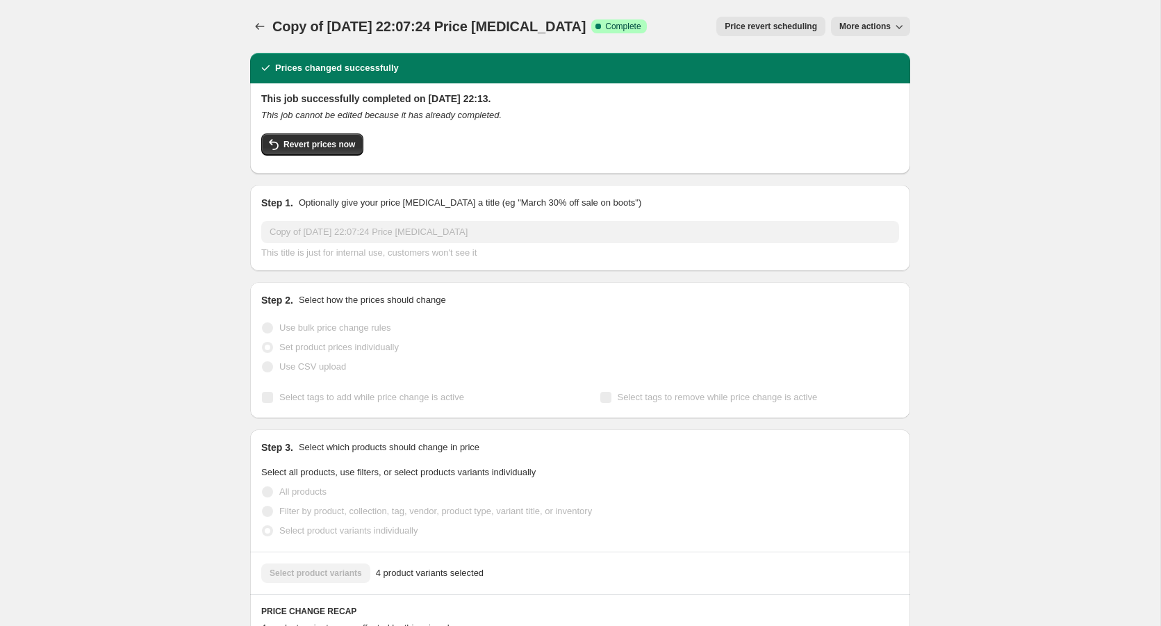
click at [892, 31] on icon "button" at bounding box center [899, 26] width 14 height 14
click at [888, 56] on span "Copy to new job" at bounding box center [871, 54] width 65 height 10
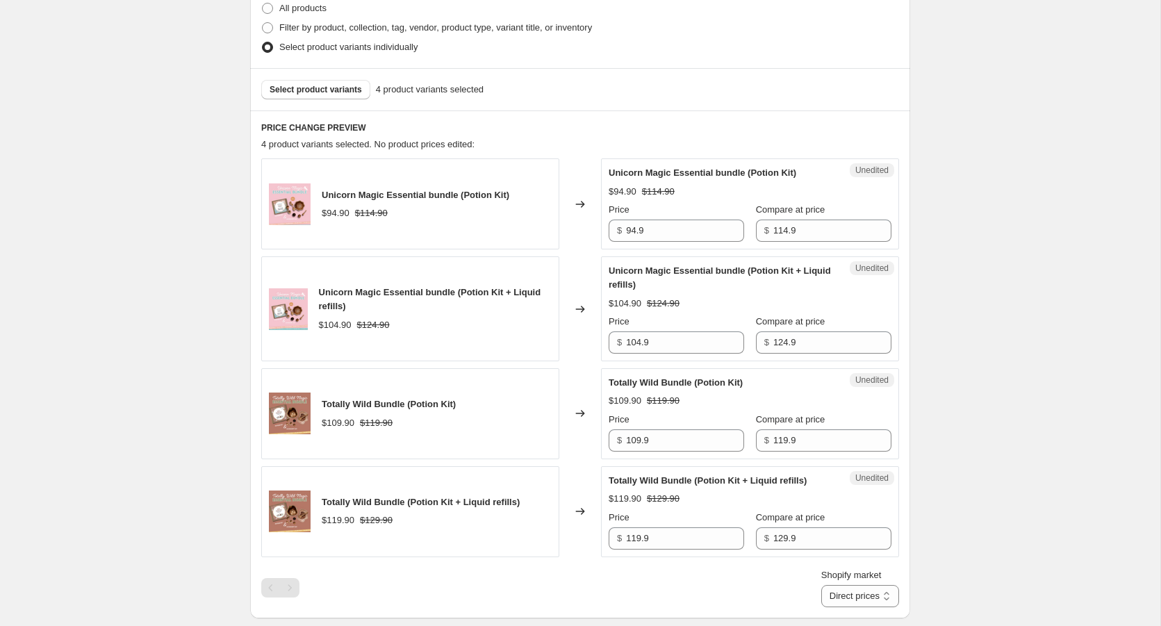
scroll to position [350, 0]
click at [349, 95] on span "Select product variants" at bounding box center [316, 91] width 92 height 11
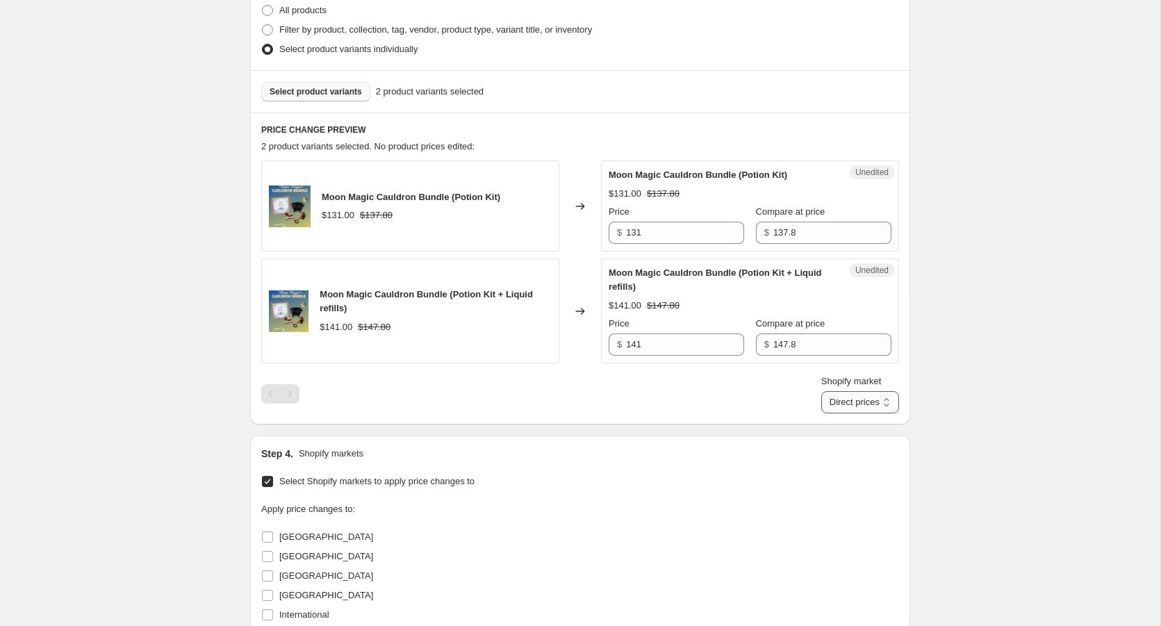
click at [883, 393] on select "Direct prices United States" at bounding box center [860, 402] width 78 height 22
select select "109838526"
drag, startPoint x: 791, startPoint y: 231, endPoint x: 769, endPoint y: 231, distance: 22.2
click at [774, 231] on input "111" at bounding box center [833, 233] width 118 height 22
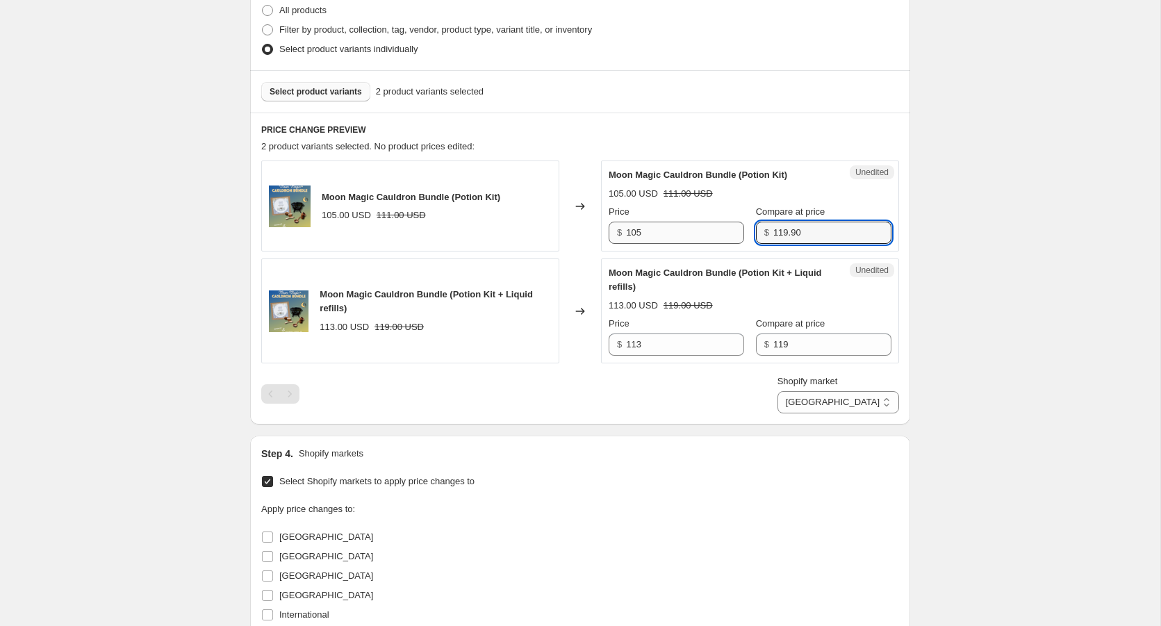
type input "119.90"
click at [667, 235] on input "105" at bounding box center [685, 233] width 118 height 22
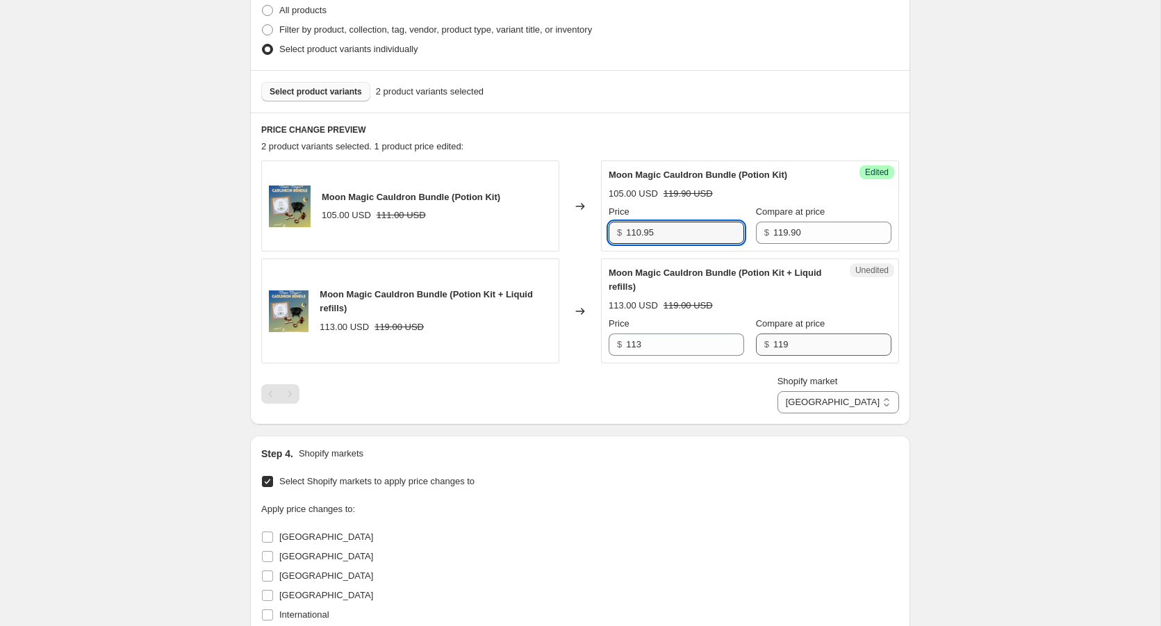
type input "110.95"
click at [799, 348] on input "119" at bounding box center [833, 345] width 118 height 22
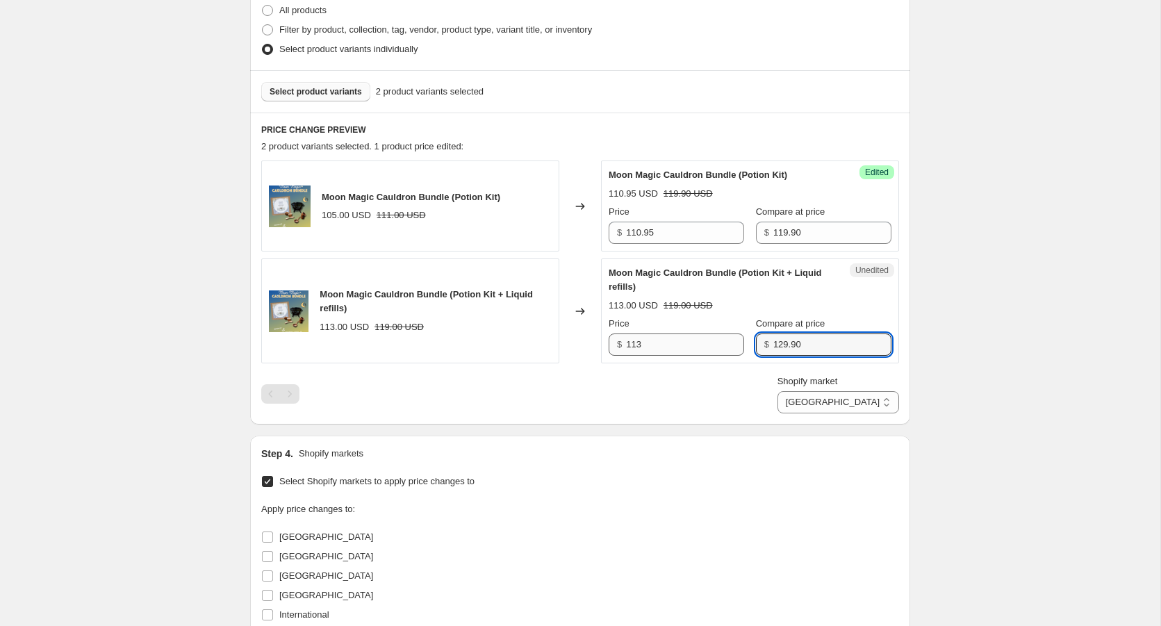
type input "129.90"
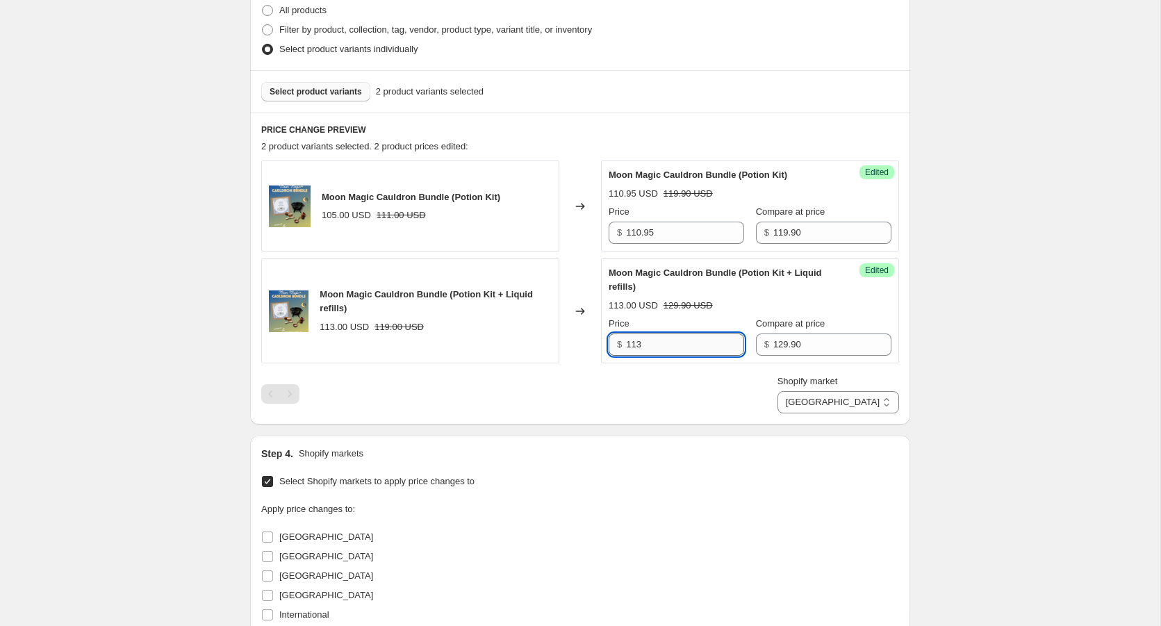
drag, startPoint x: 644, startPoint y: 343, endPoint x: 632, endPoint y: 343, distance: 12.5
click at [632, 343] on input "113" at bounding box center [685, 345] width 118 height 22
click at [681, 388] on div "Shopify market Direct prices United States United States" at bounding box center [580, 394] width 638 height 39
click at [677, 343] on input "121.95" at bounding box center [685, 345] width 118 height 22
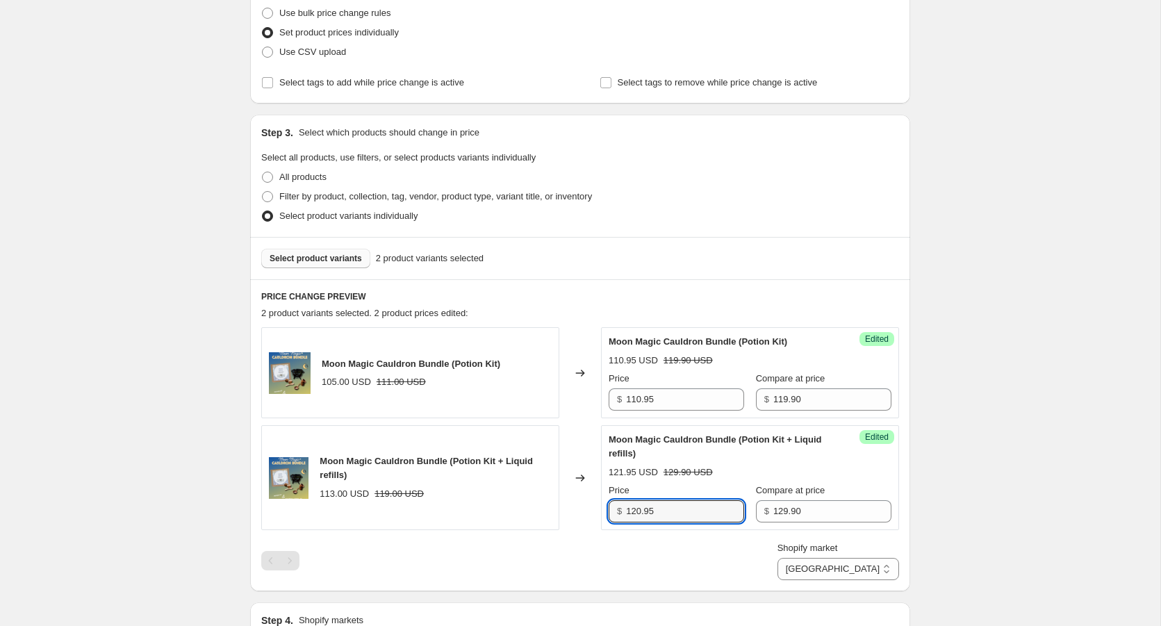
scroll to position [154, 0]
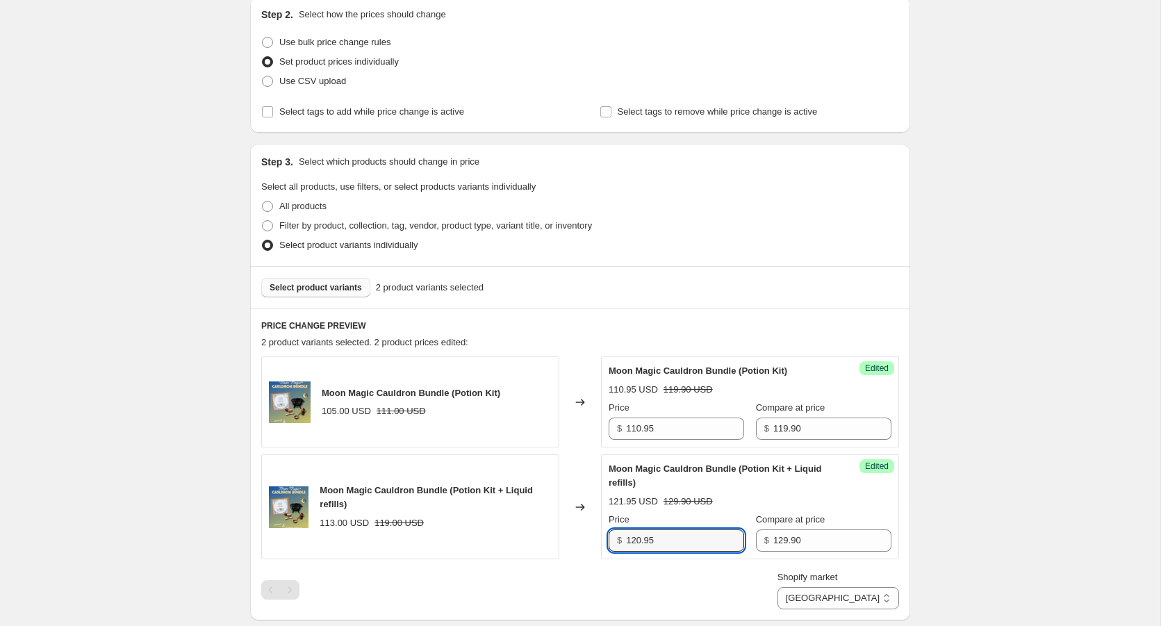
type input "120.95"
click at [350, 291] on span "Select product variants" at bounding box center [316, 287] width 92 height 11
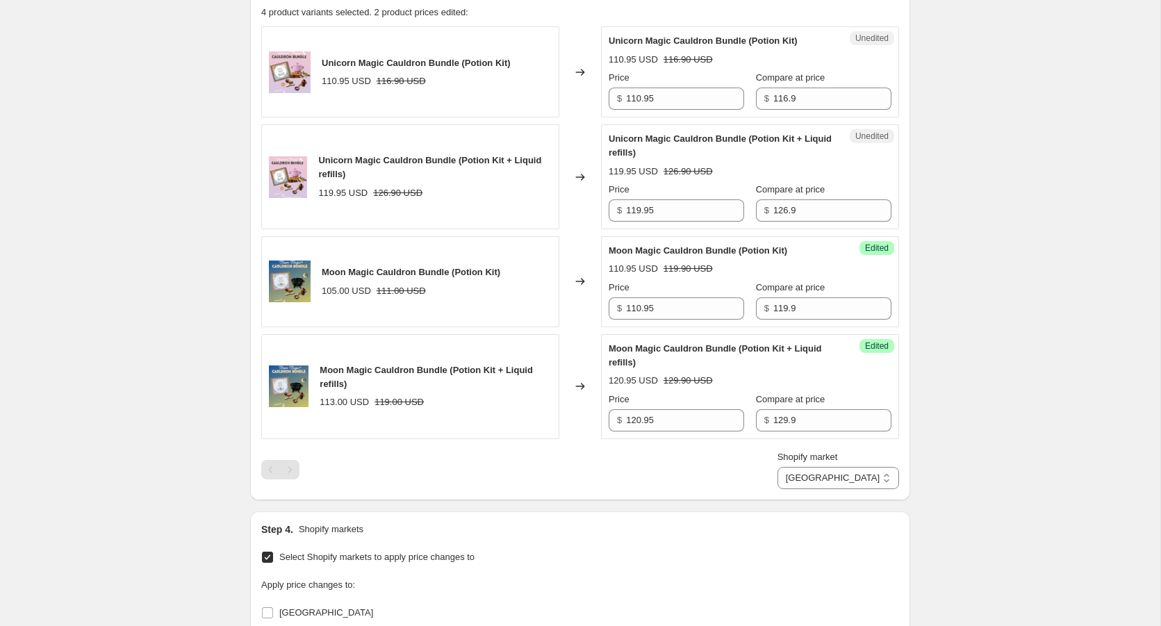
scroll to position [489, 0]
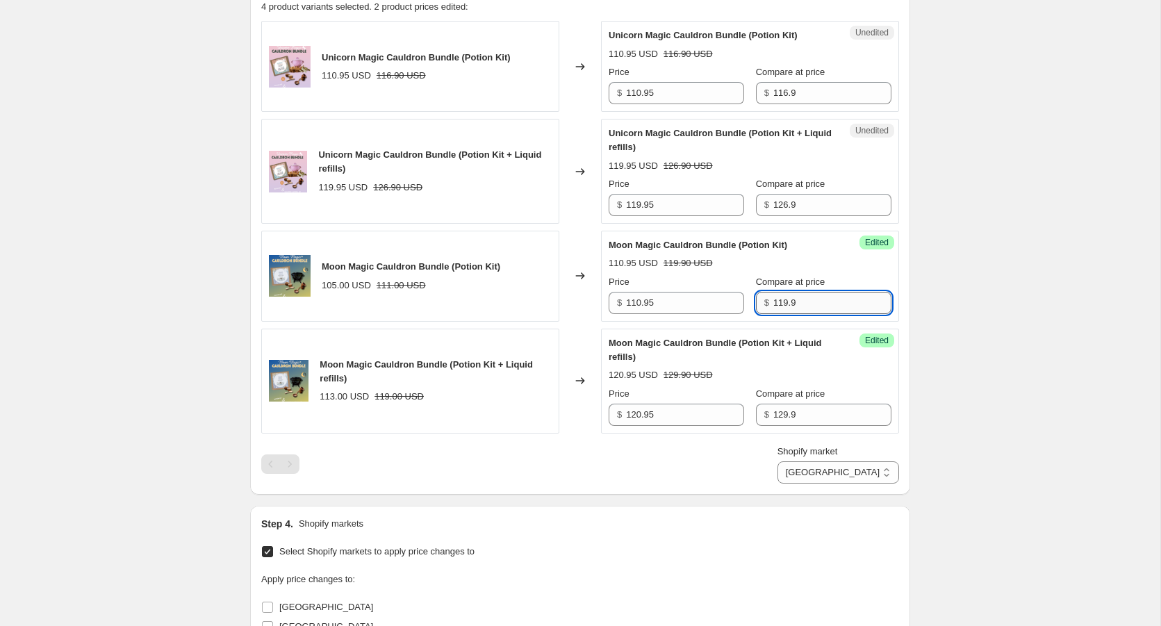
drag, startPoint x: 794, startPoint y: 300, endPoint x: 765, endPoint y: 297, distance: 28.6
click at [774, 297] on input "119.9" at bounding box center [833, 303] width 118 height 22
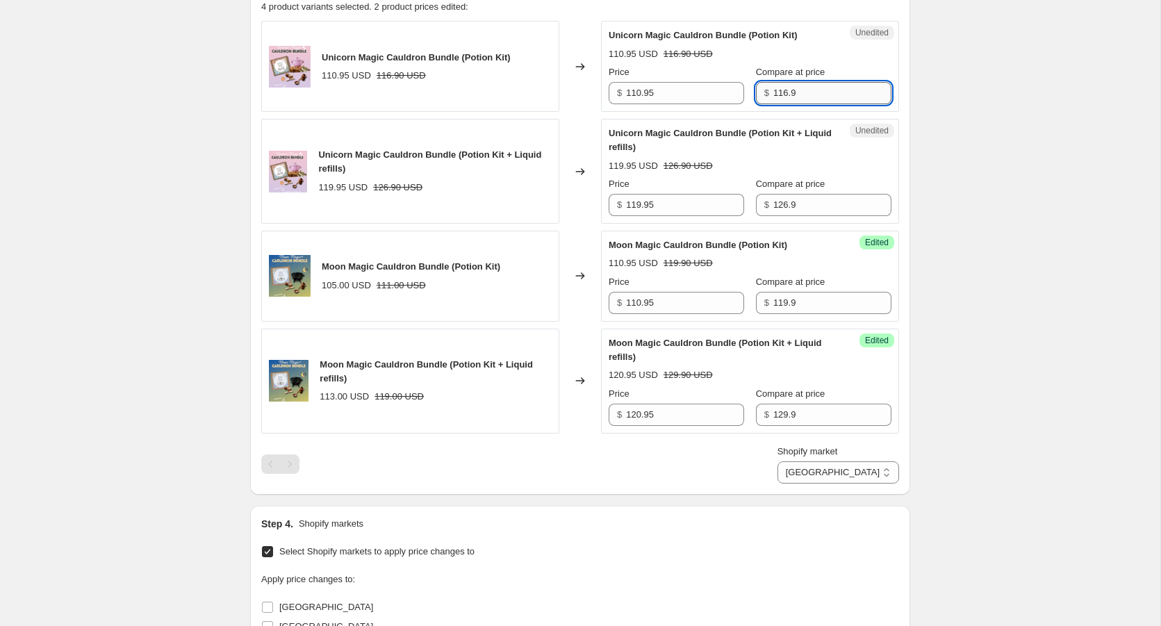
click at [796, 91] on input "116.9" at bounding box center [833, 93] width 118 height 22
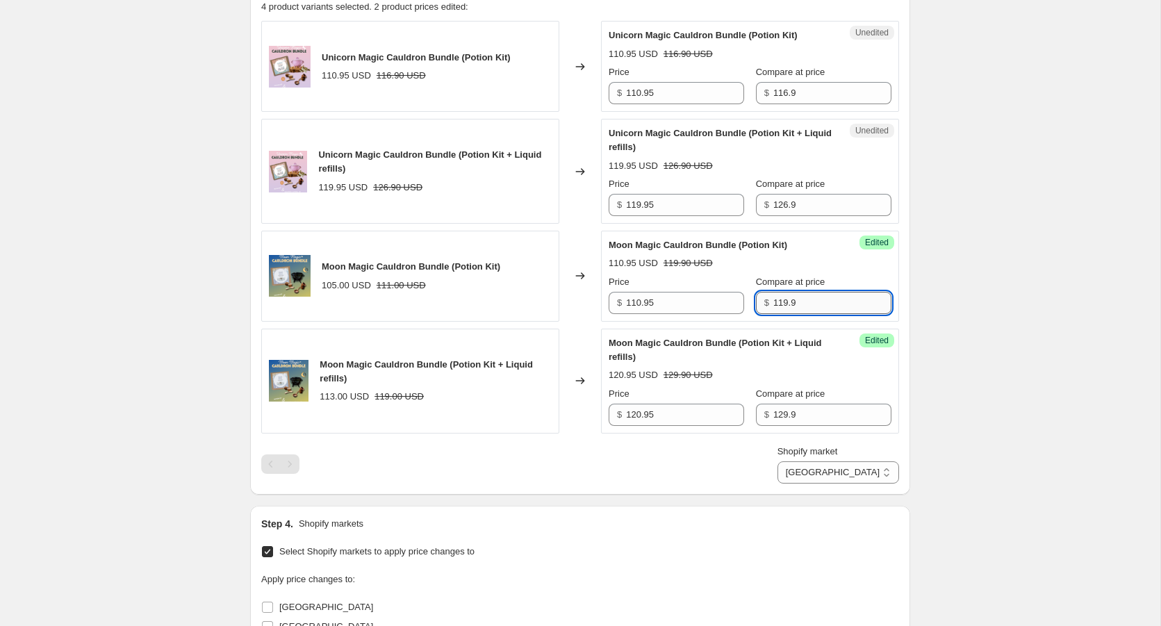
drag, startPoint x: 792, startPoint y: 301, endPoint x: 766, endPoint y: 300, distance: 25.7
click at [774, 300] on input "119.9" at bounding box center [833, 303] width 118 height 22
click at [790, 300] on input "119.9" at bounding box center [833, 303] width 118 height 22
type input "116.90"
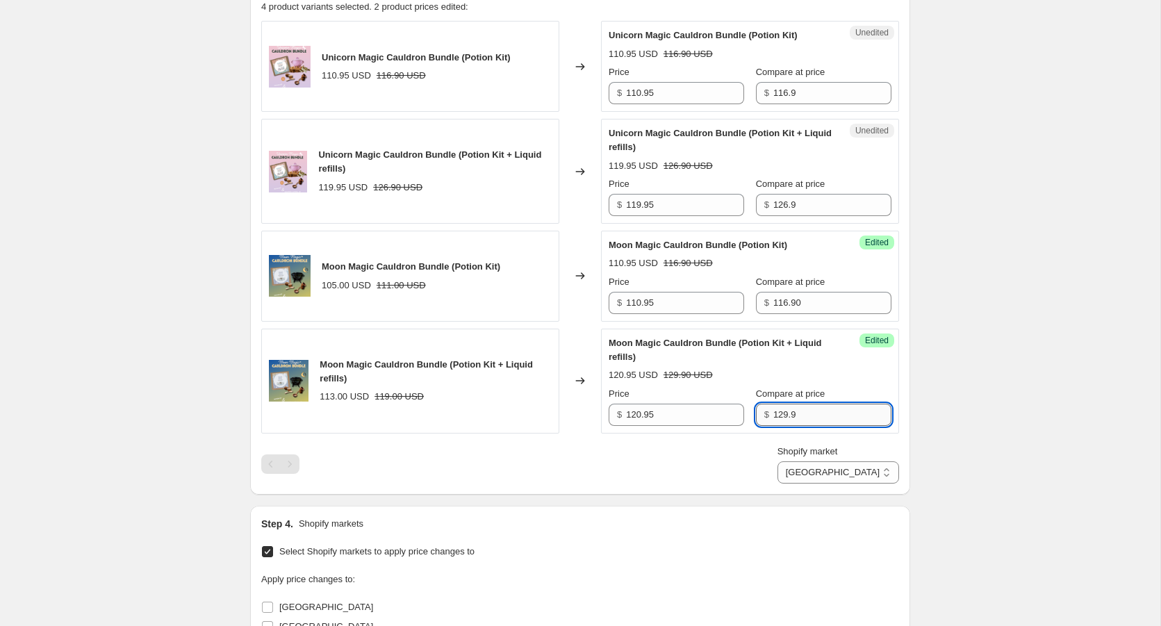
click at [774, 407] on input "129.9" at bounding box center [833, 415] width 118 height 22
type input "126.9"
click at [662, 411] on input "120.95" at bounding box center [685, 415] width 118 height 22
click at [762, 455] on div "Shopify market Direct prices United States United States" at bounding box center [580, 464] width 638 height 39
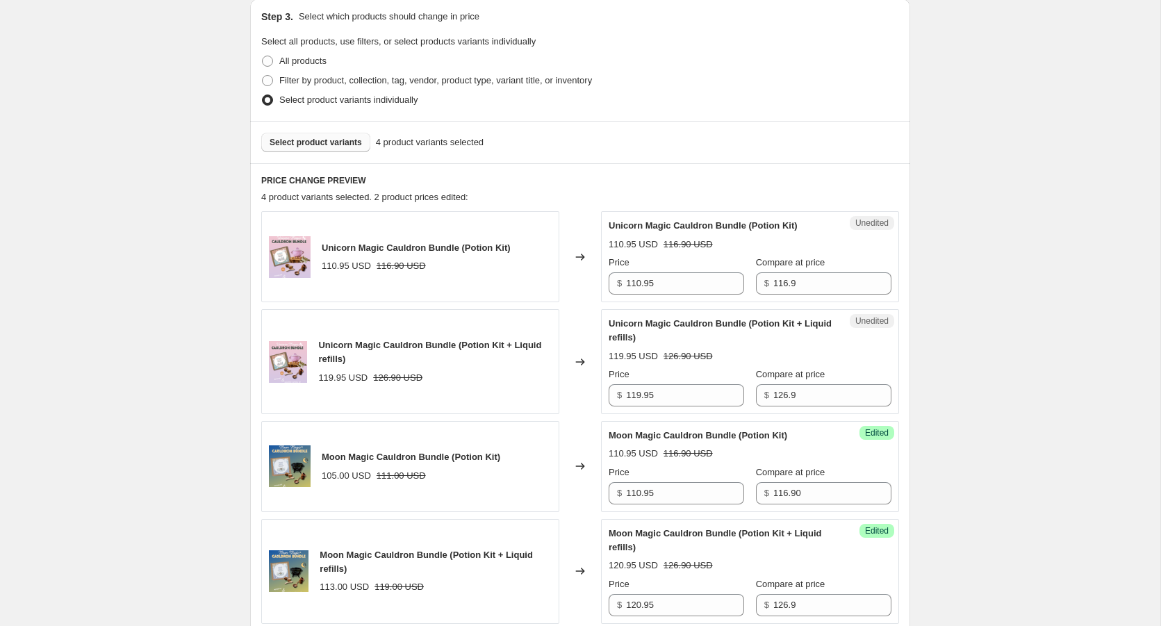
scroll to position [259, 0]
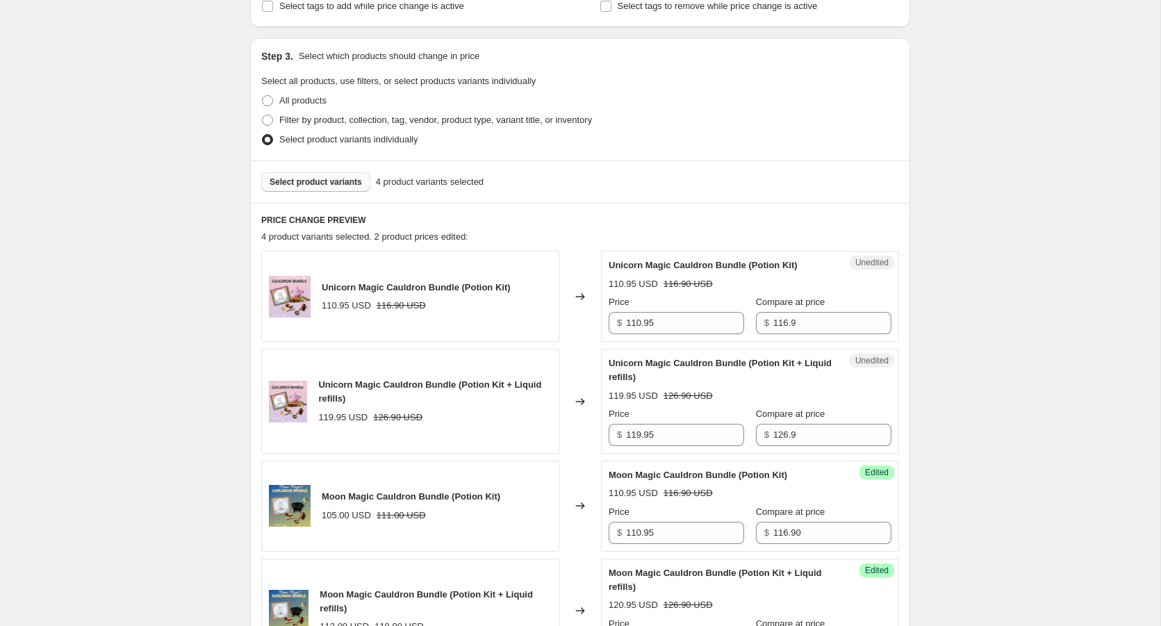
click at [342, 185] on span "Select product variants" at bounding box center [316, 182] width 92 height 11
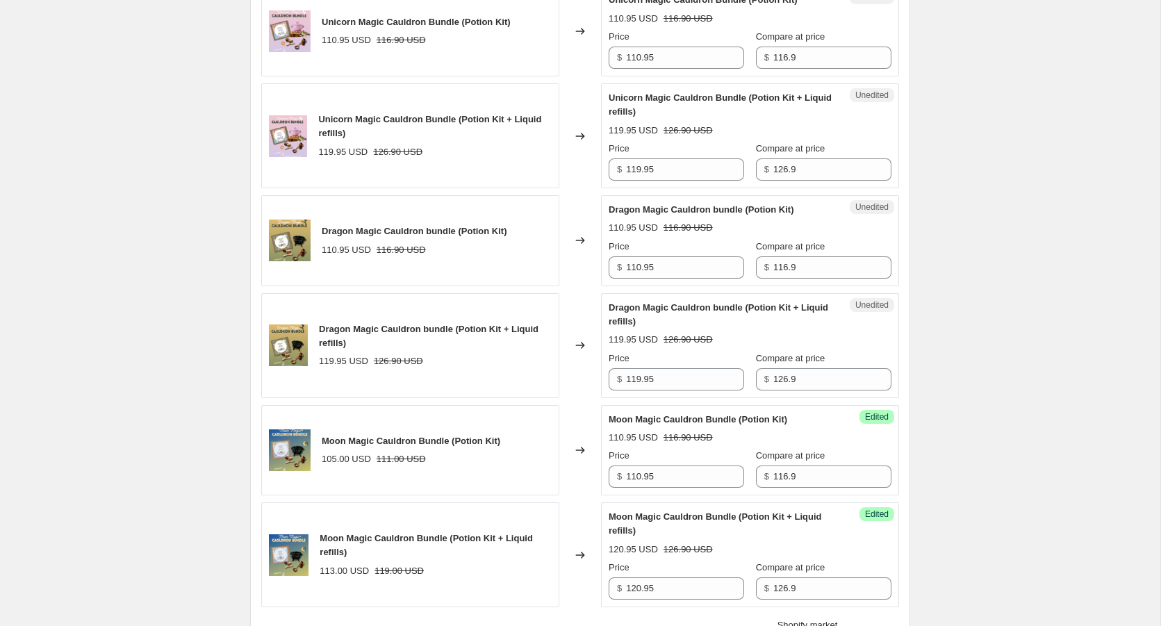
scroll to position [560, 0]
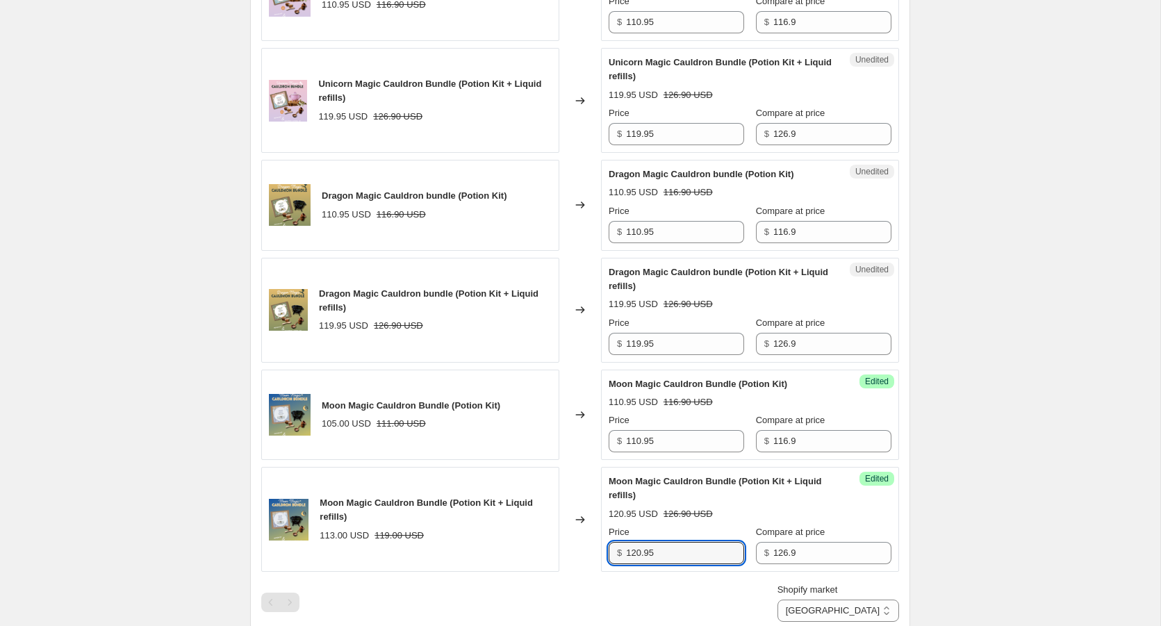
drag, startPoint x: 660, startPoint y: 546, endPoint x: 619, endPoint y: 546, distance: 41.7
click at [619, 546] on div "$ 120.95" at bounding box center [677, 553] width 136 height 22
type input "119.95"
click at [660, 221] on input "110.95" at bounding box center [685, 232] width 118 height 22
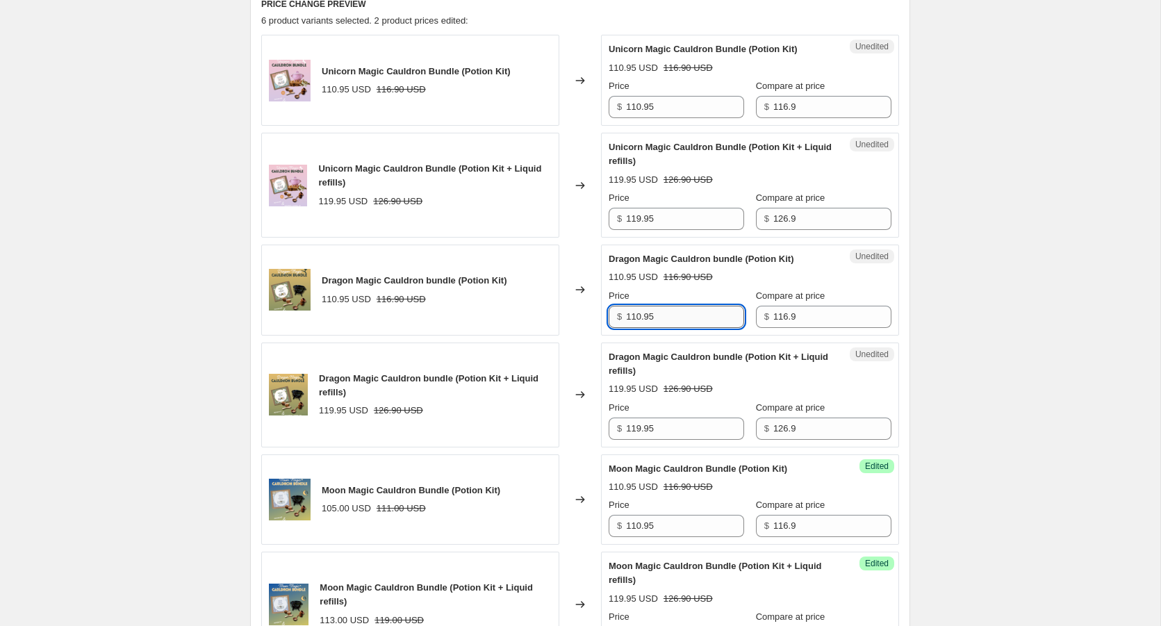
scroll to position [469, 0]
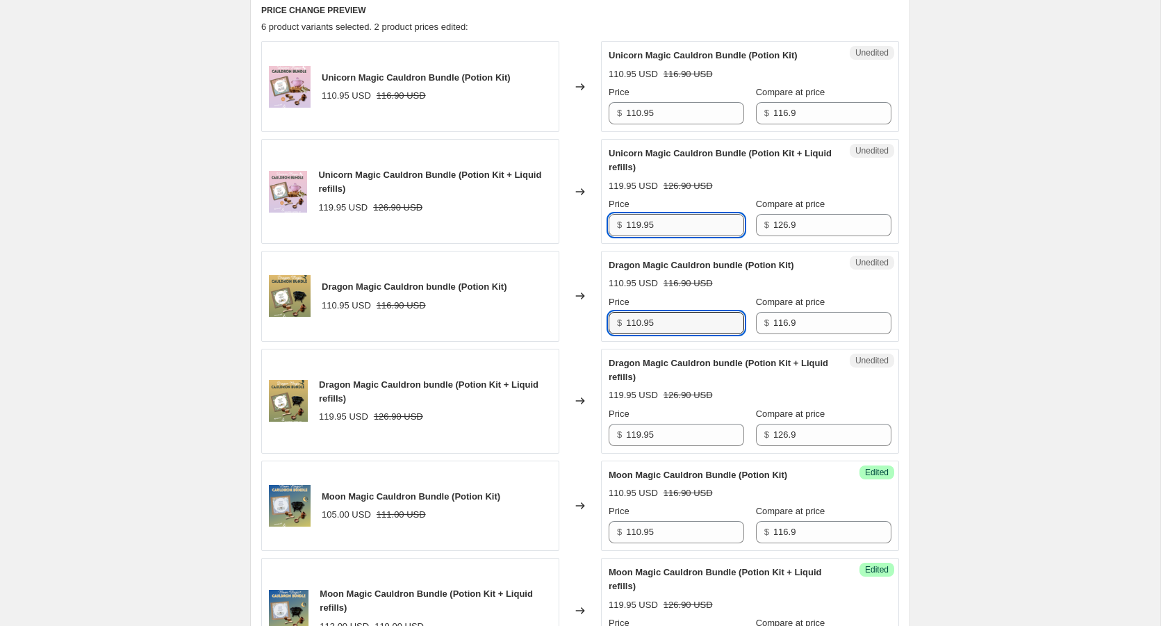
click at [664, 227] on input "119.95" at bounding box center [685, 225] width 118 height 22
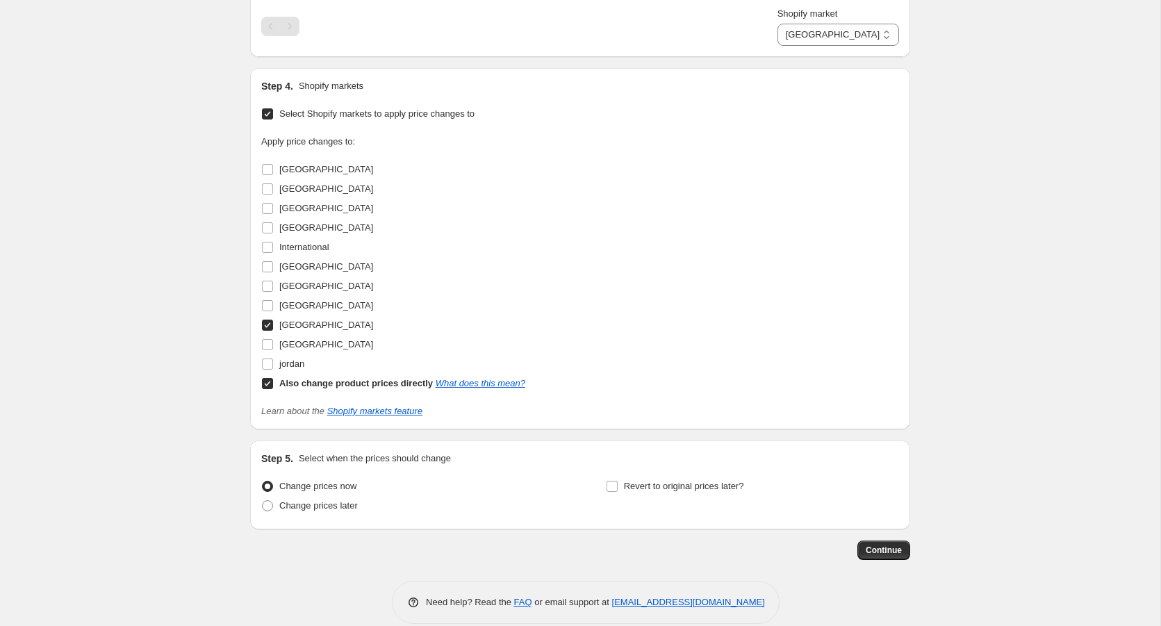
scroll to position [1150, 0]
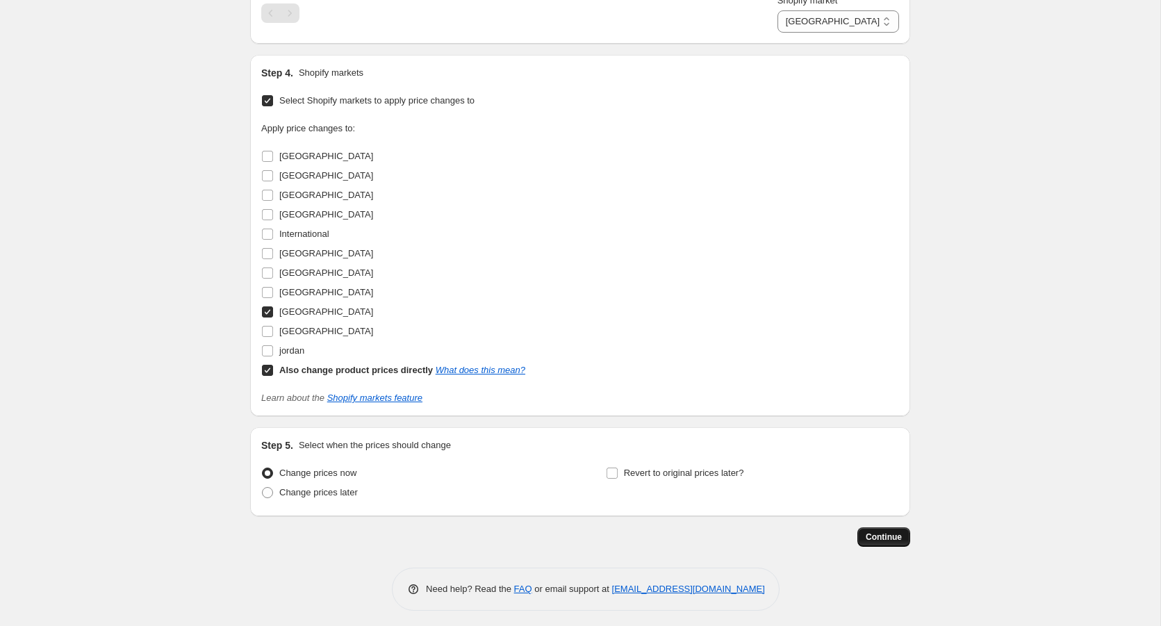
click at [871, 532] on span "Continue" at bounding box center [884, 537] width 36 height 11
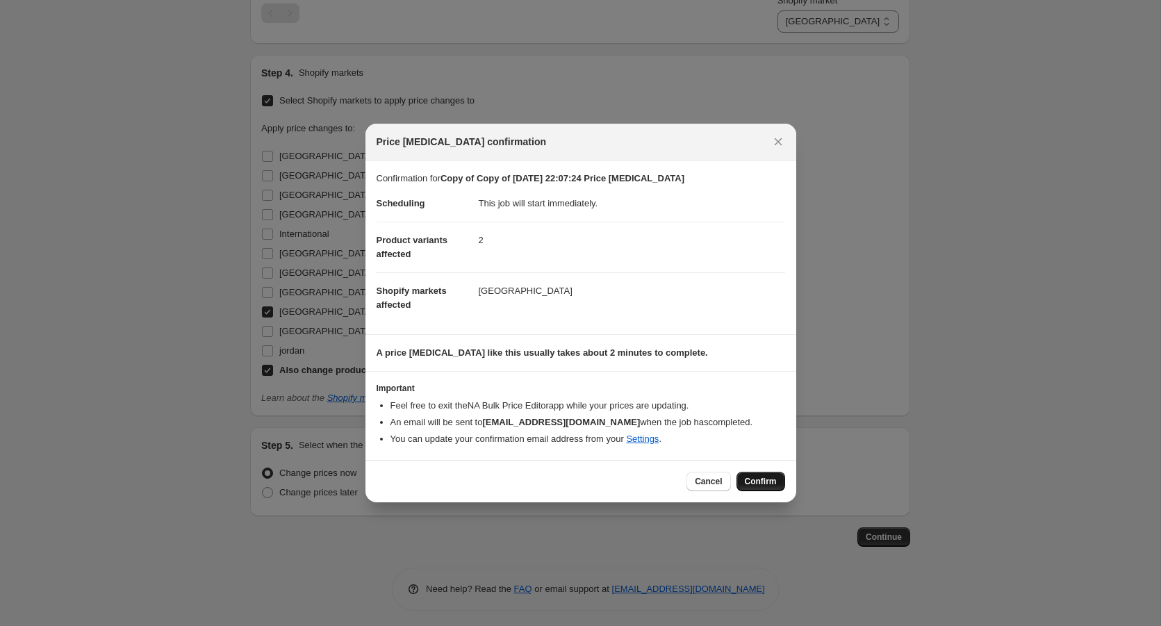
click at [768, 480] on span "Confirm" at bounding box center [761, 481] width 32 height 11
